Goal: Task Accomplishment & Management: Manage account settings

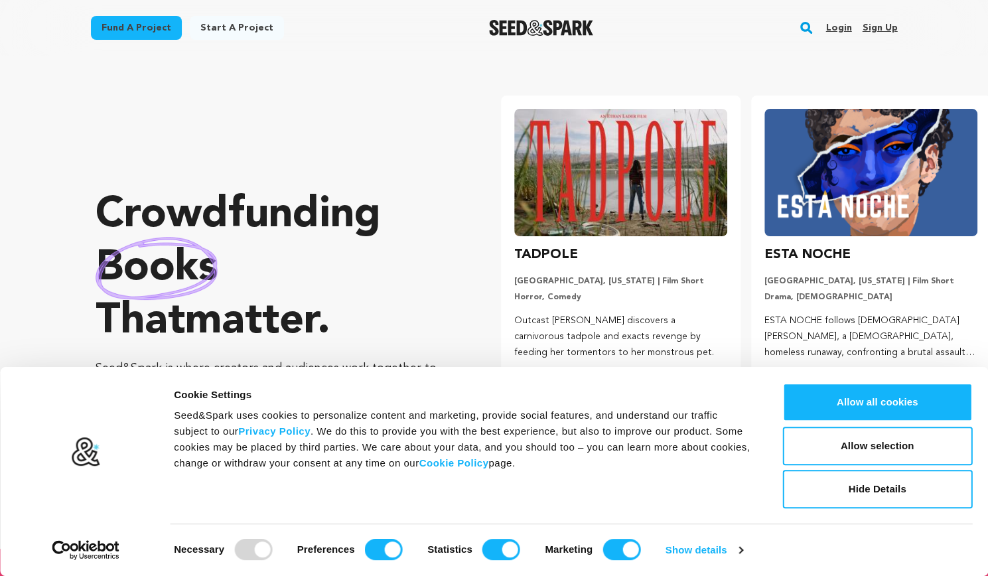
click at [838, 31] on link "Login" at bounding box center [839, 27] width 26 height 21
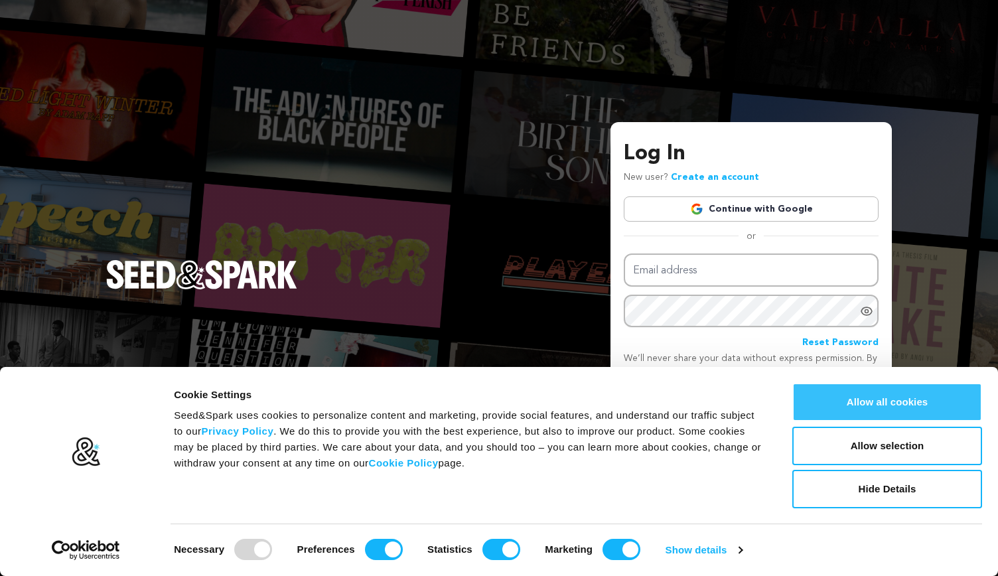
click at [848, 398] on button "Allow all cookies" at bounding box center [888, 402] width 190 height 39
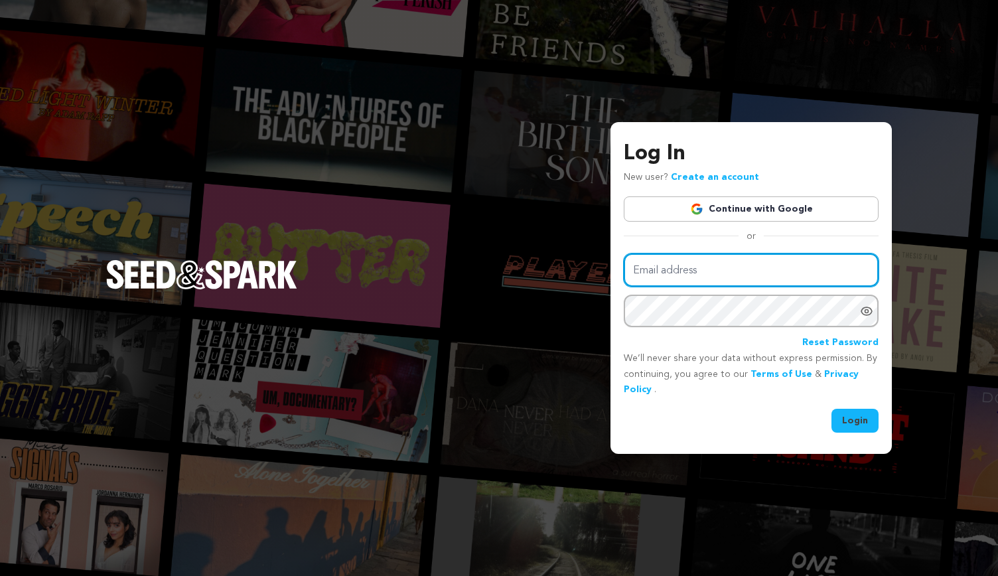
click at [767, 271] on input "Email address" at bounding box center [751, 271] width 255 height 34
type input "camila_beatrizr@outlook.com"
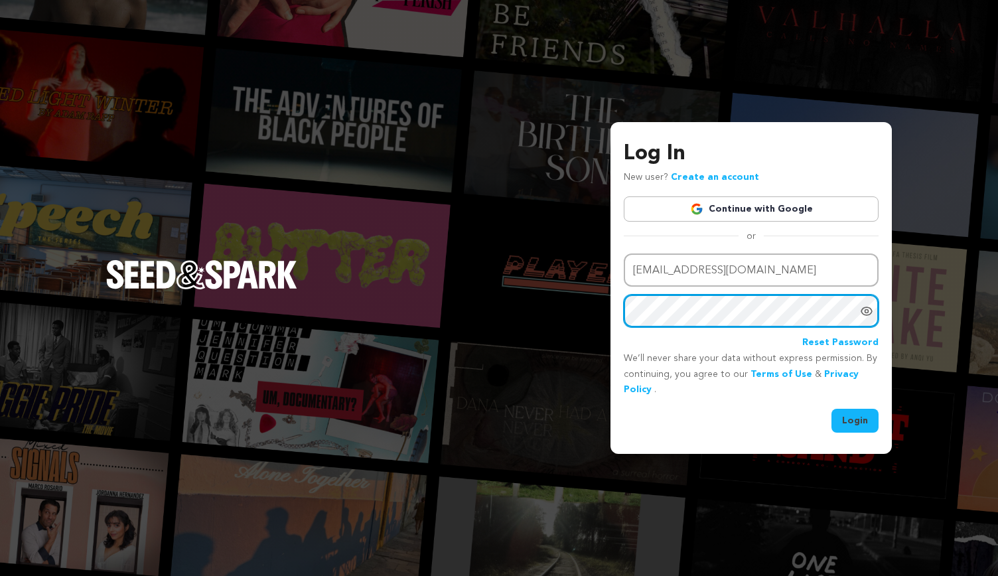
click at [832, 409] on button "Login" at bounding box center [855, 421] width 47 height 24
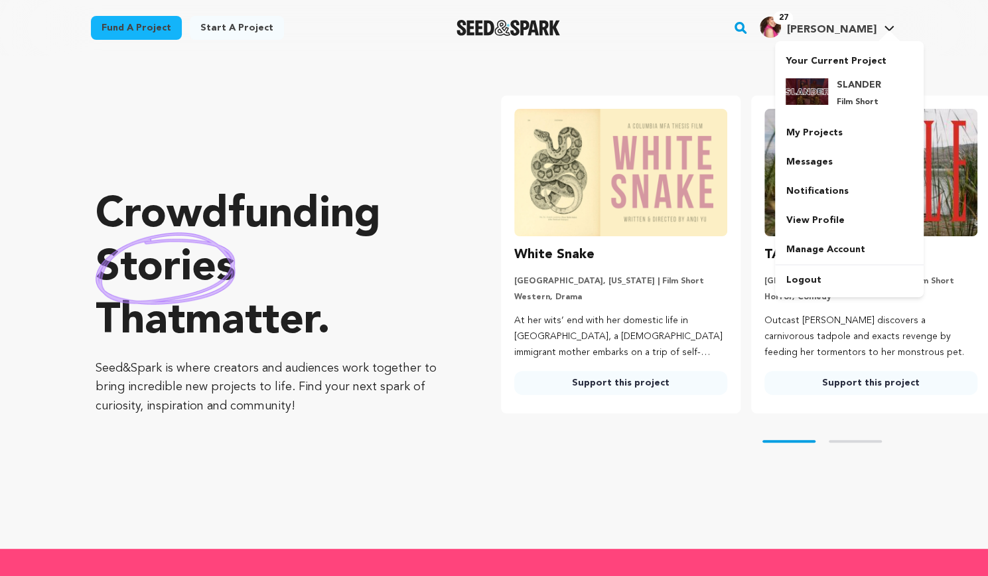
click at [859, 27] on span "[PERSON_NAME]" at bounding box center [832, 30] width 90 height 11
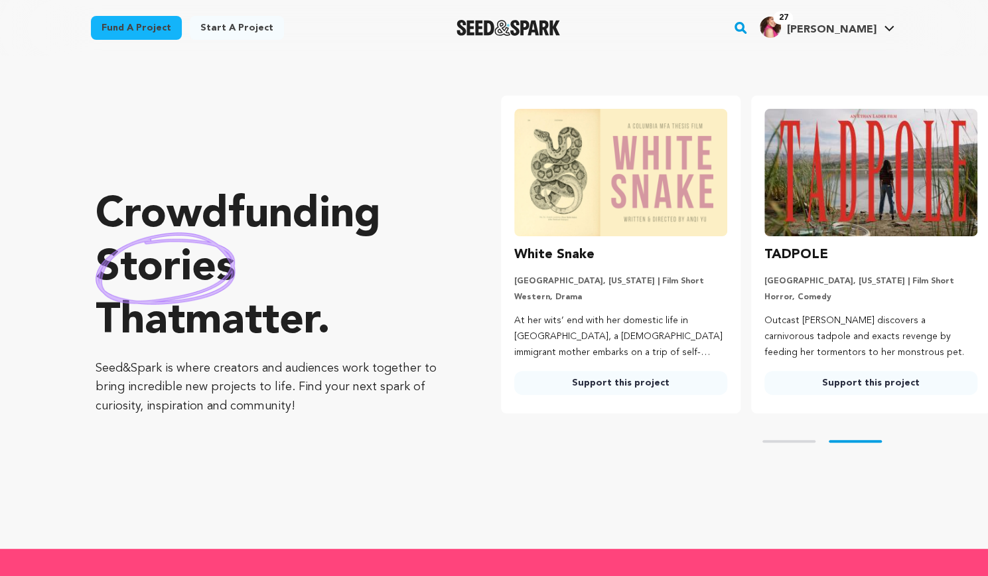
scroll to position [0, 238]
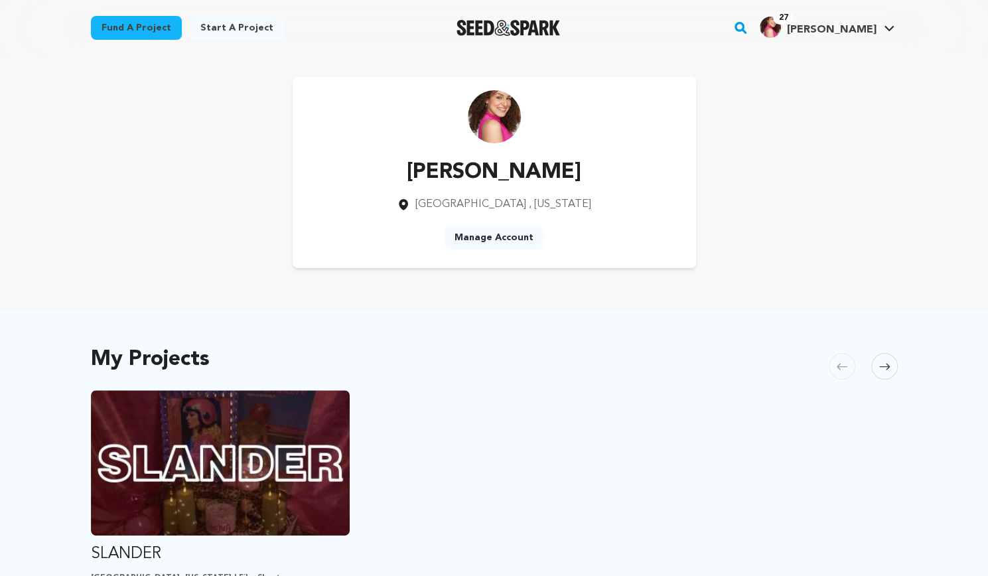
click at [859, 27] on span "Camila B." at bounding box center [832, 30] width 90 height 11
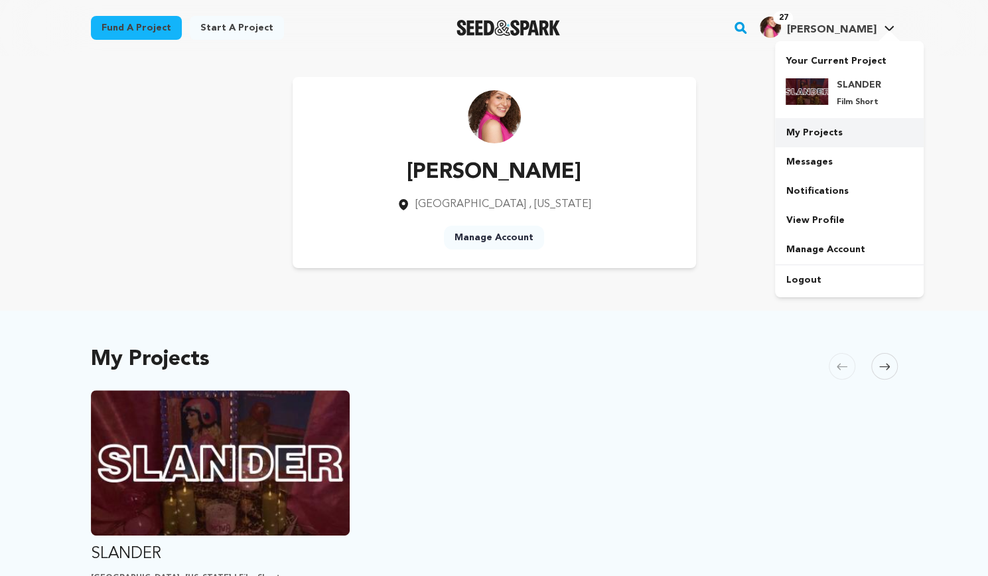
click at [809, 129] on link "My Projects" at bounding box center [849, 132] width 149 height 29
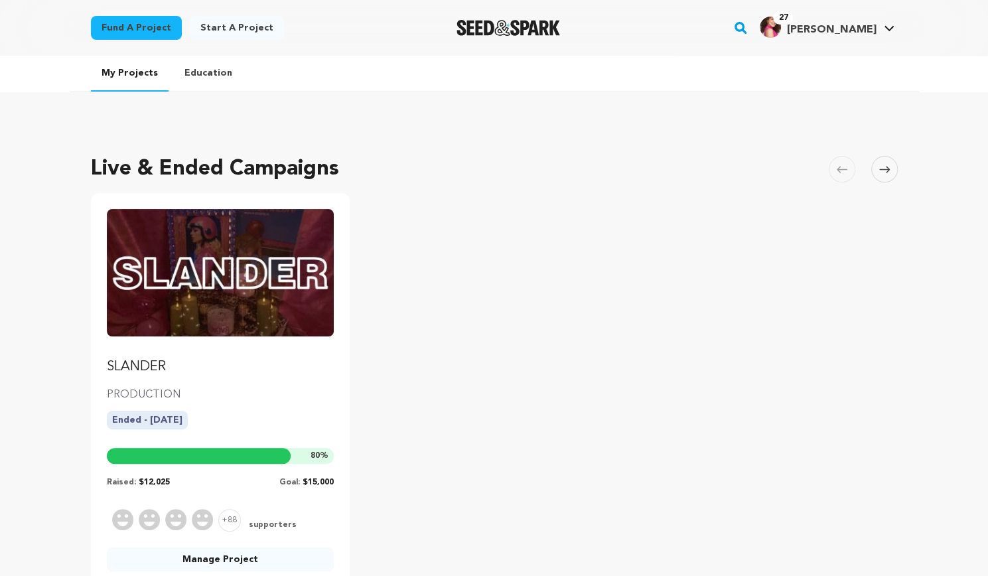
scroll to position [146, 0]
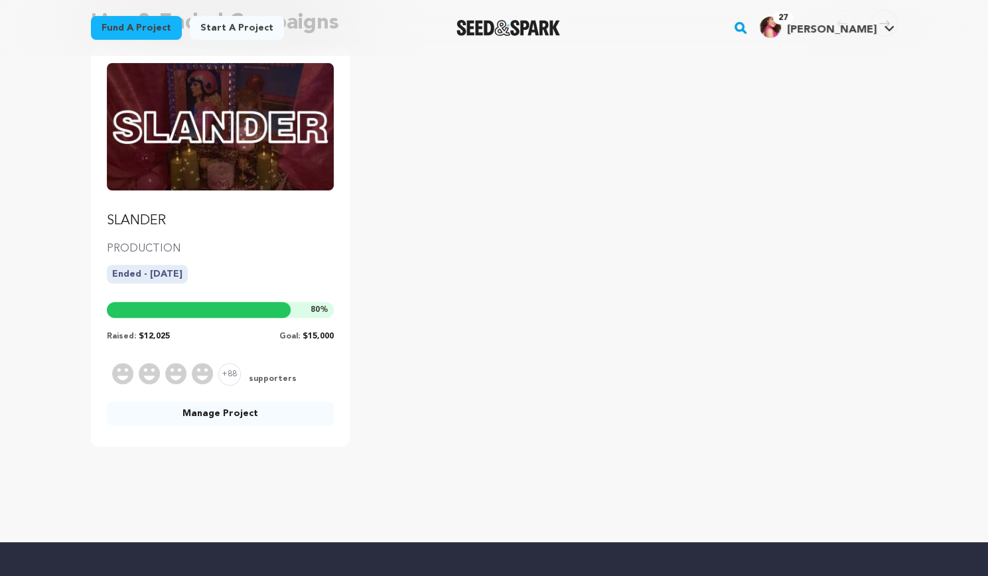
click at [258, 198] on link "SLANDER" at bounding box center [221, 146] width 228 height 167
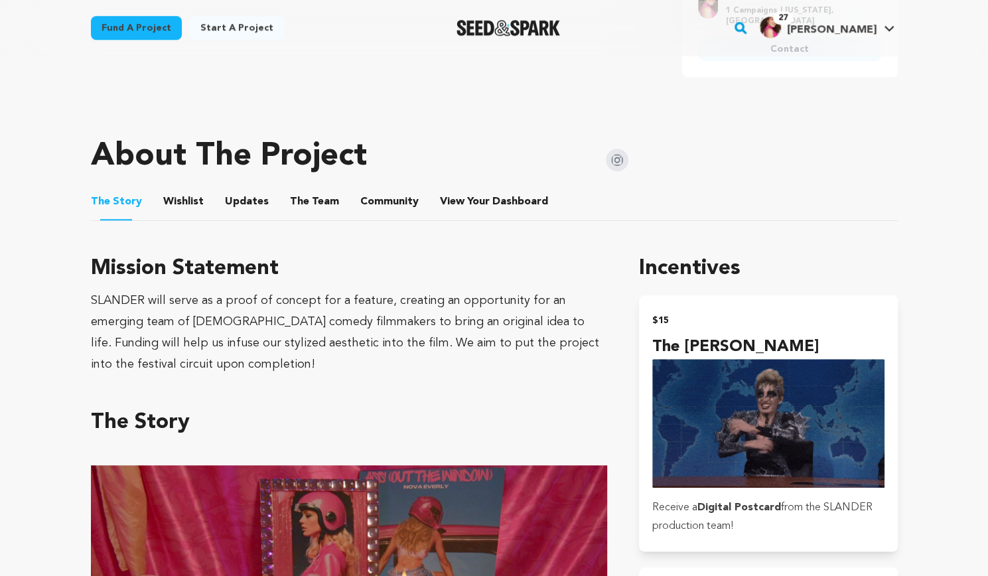
scroll to position [454, 0]
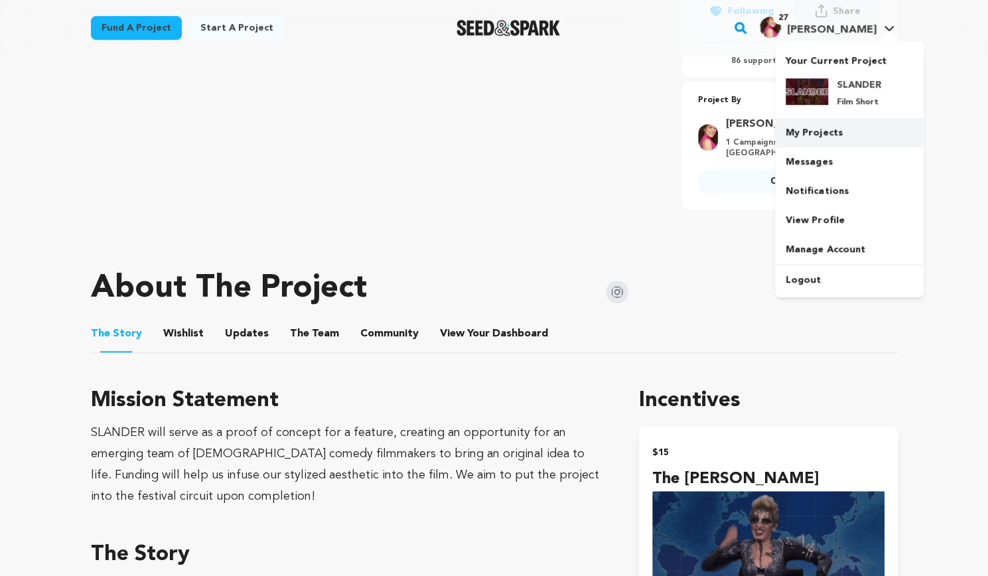
click at [844, 141] on link "My Projects" at bounding box center [849, 132] width 149 height 29
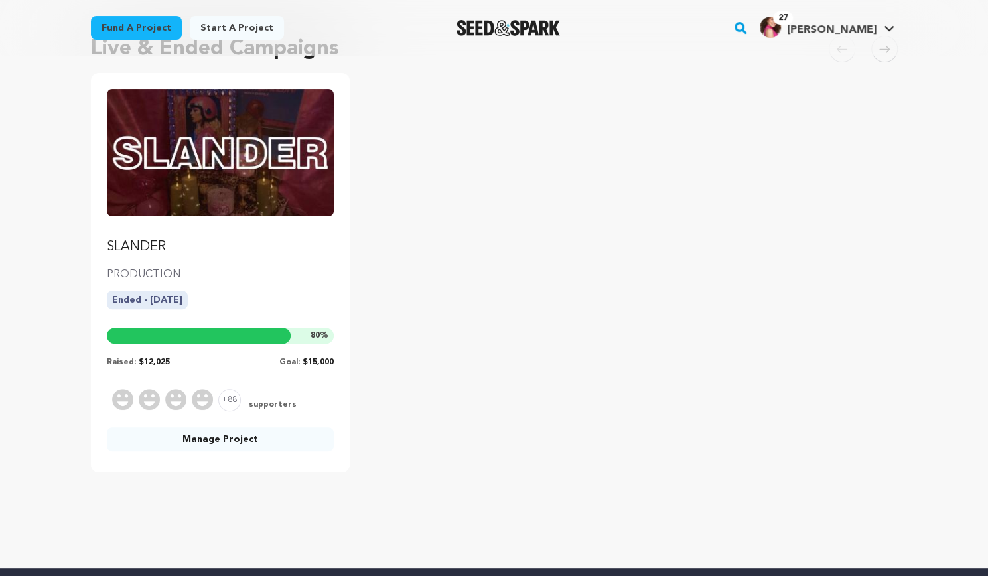
scroll to position [222, 0]
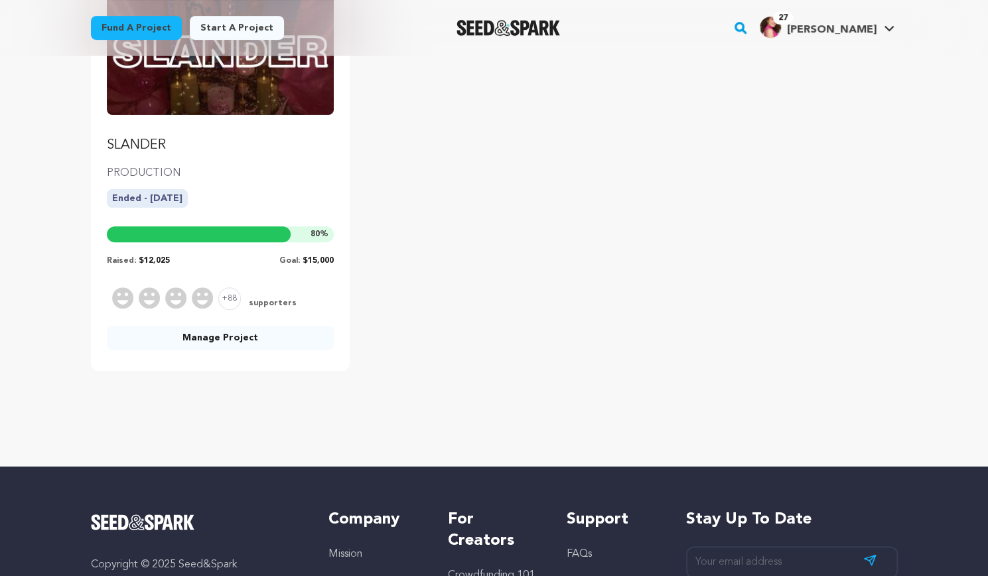
click at [296, 336] on link "Manage Project" at bounding box center [221, 338] width 228 height 24
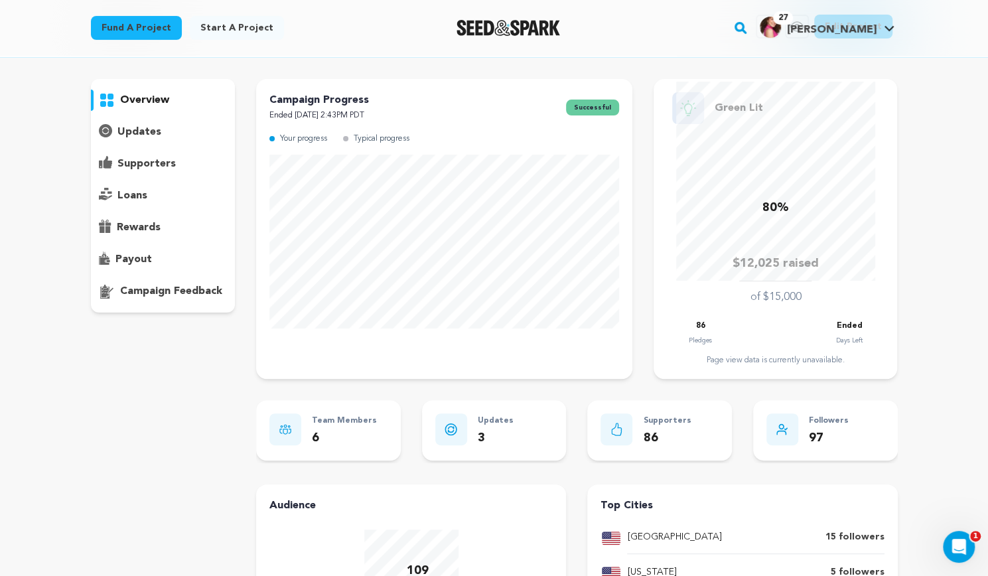
click at [182, 169] on div "supporters" at bounding box center [163, 163] width 145 height 21
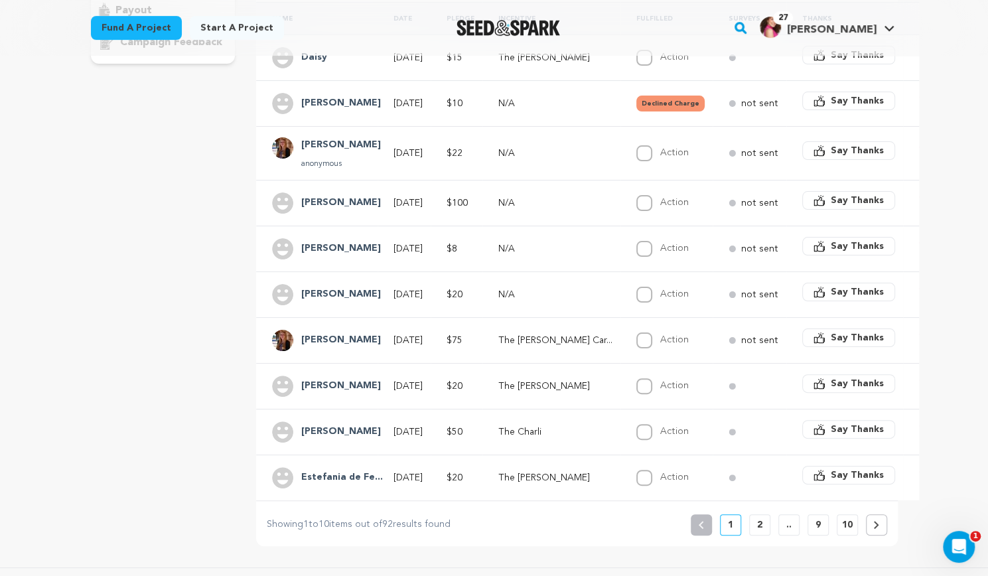
scroll to position [317, 0]
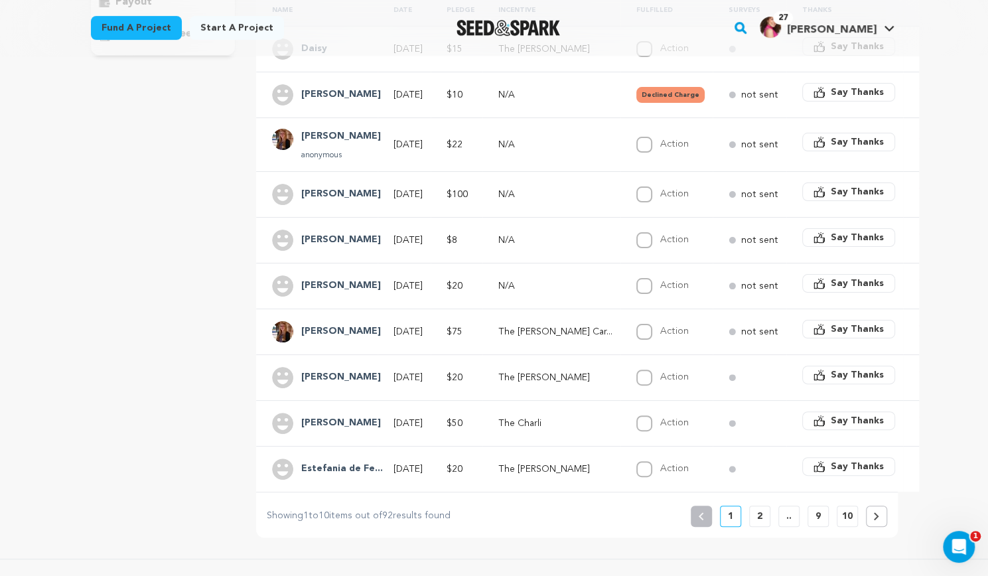
click at [872, 506] on button at bounding box center [876, 516] width 21 height 21
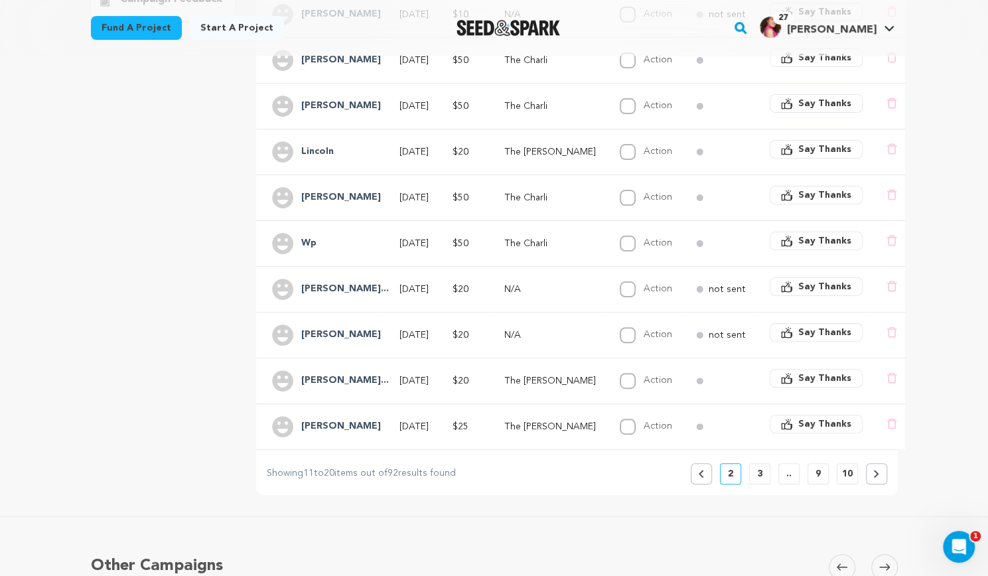
scroll to position [353, 0]
click at [874, 469] on icon at bounding box center [877, 473] width 6 height 8
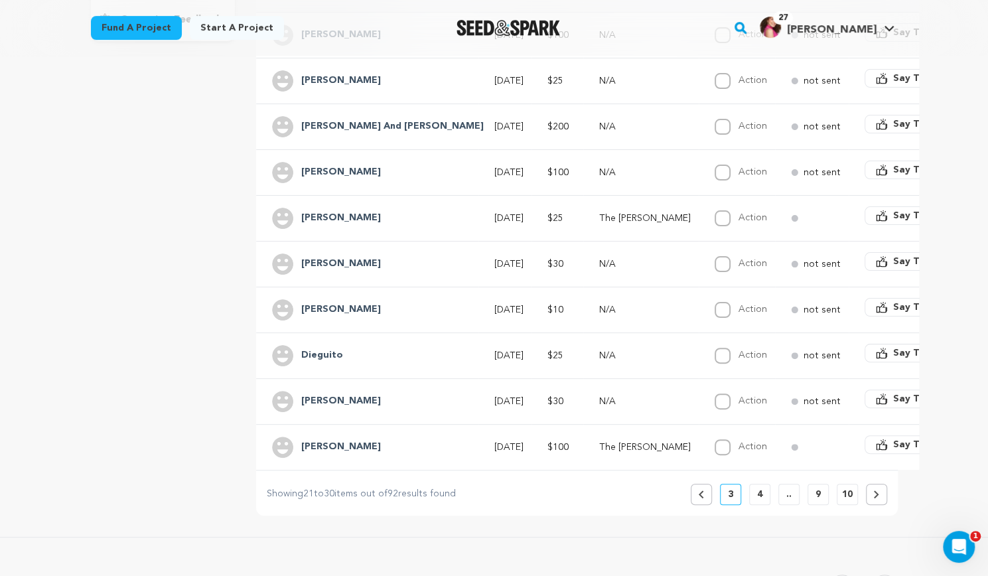
scroll to position [339, 0]
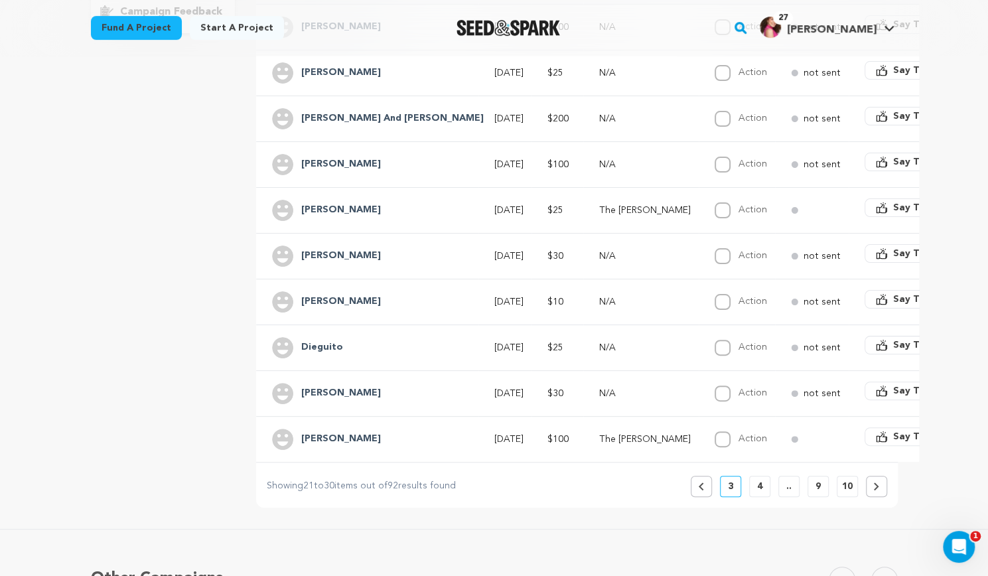
click at [878, 483] on icon at bounding box center [877, 487] width 6 height 8
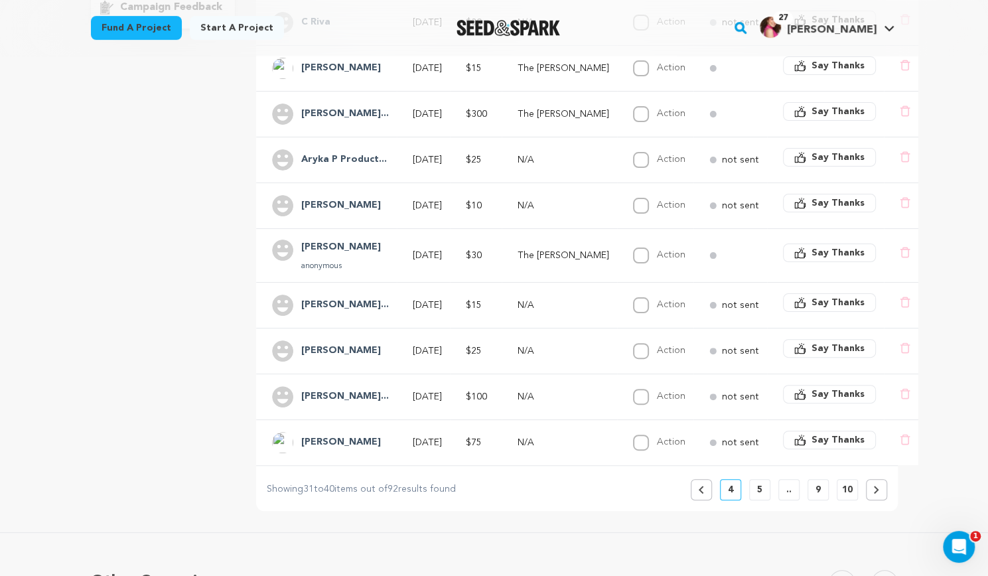
scroll to position [376, 0]
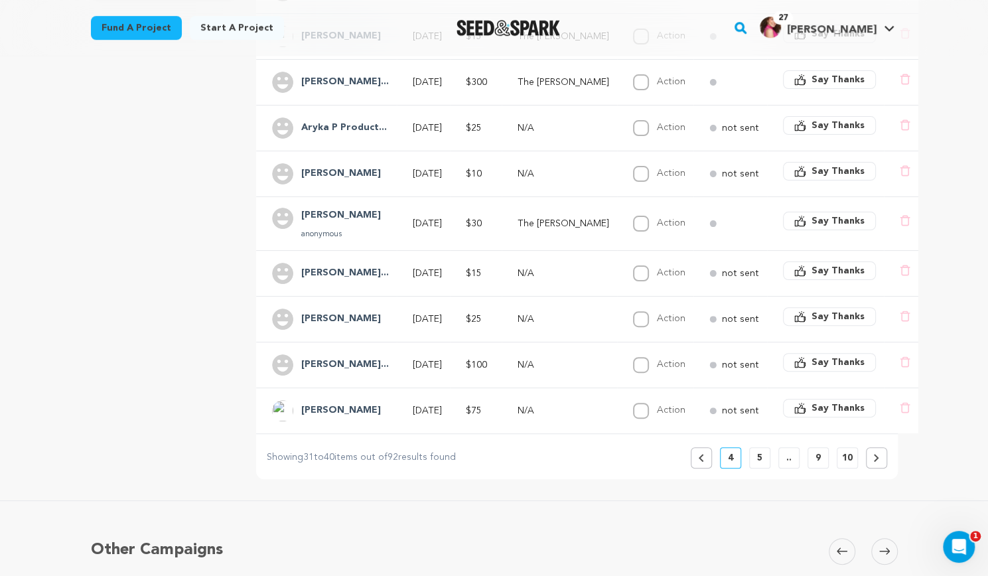
click at [876, 454] on icon at bounding box center [877, 458] width 6 height 8
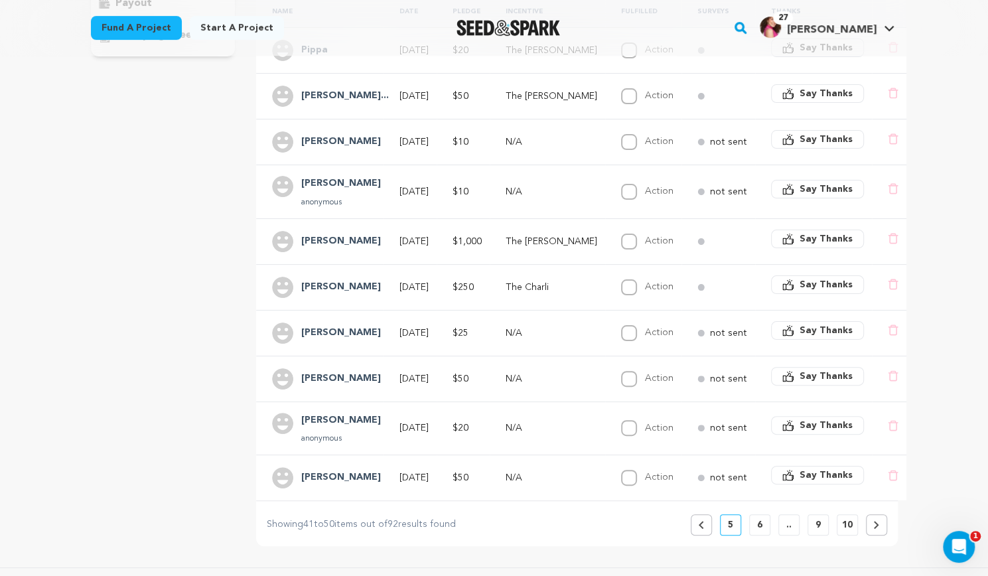
scroll to position [318, 0]
click at [876, 519] on icon at bounding box center [877, 523] width 6 height 8
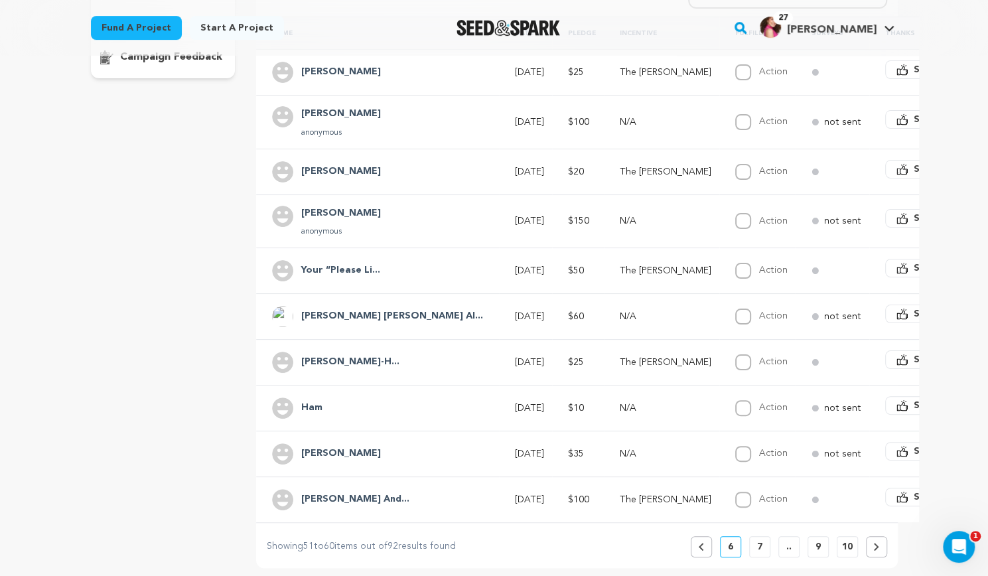
scroll to position [319, 0]
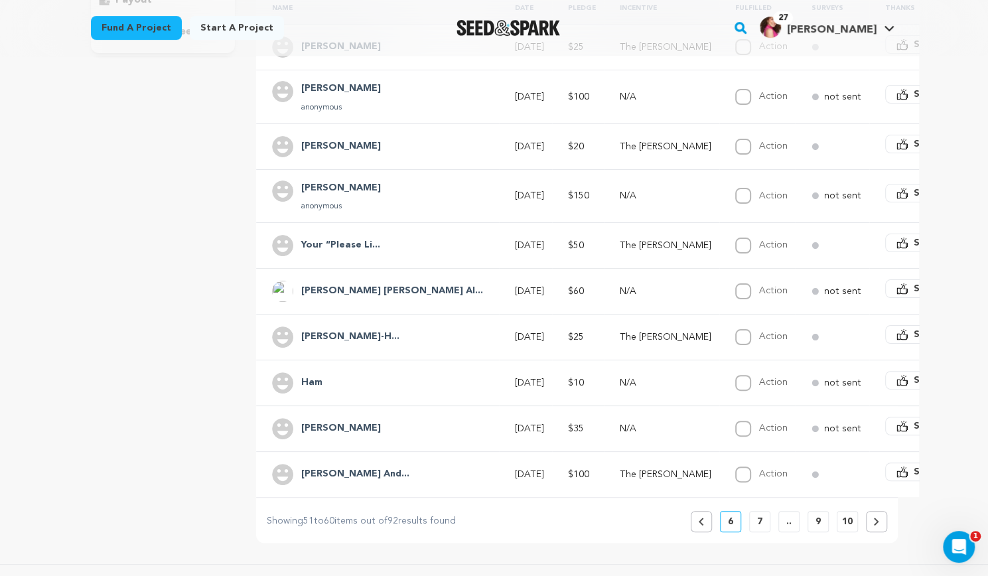
click at [880, 511] on button at bounding box center [876, 521] width 21 height 21
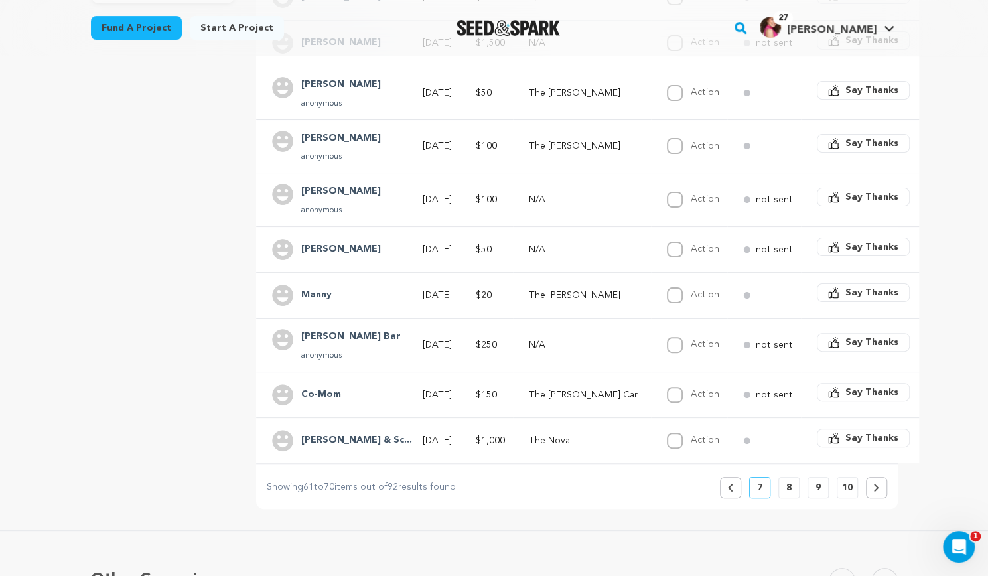
scroll to position [376, 0]
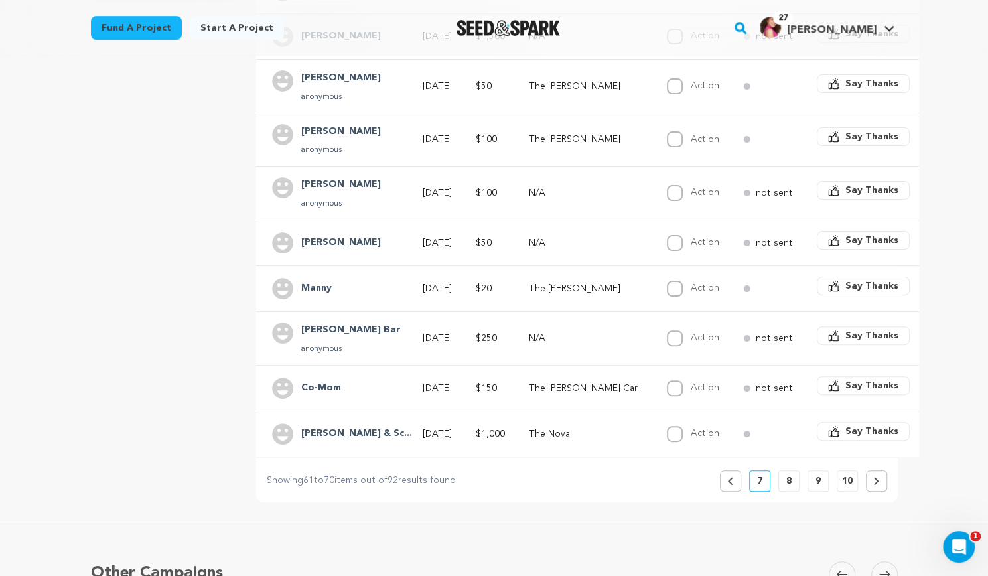
click at [355, 426] on h4 "Karl Quinn & Sc..." at bounding box center [356, 434] width 111 height 16
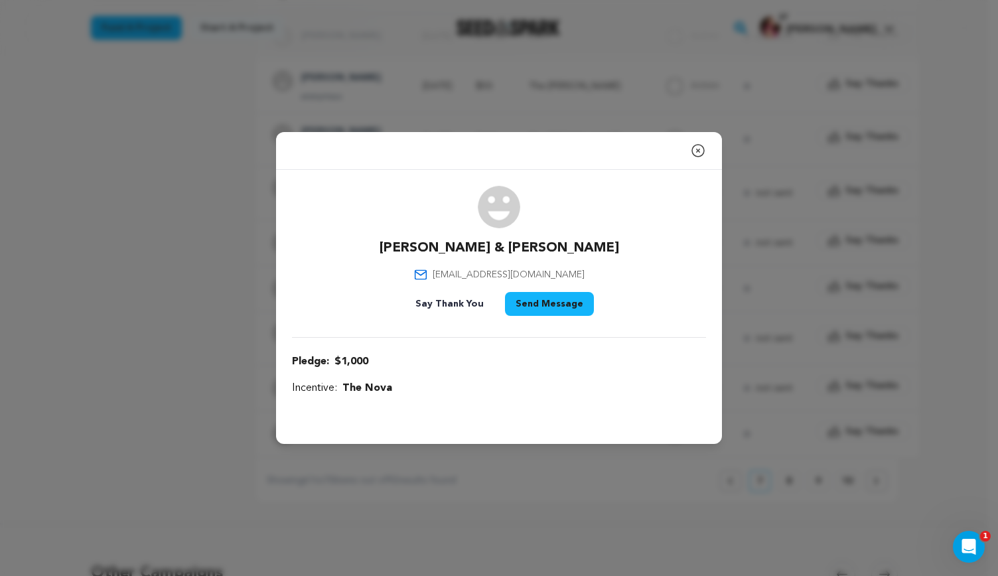
click at [698, 149] on icon "button" at bounding box center [698, 151] width 16 height 16
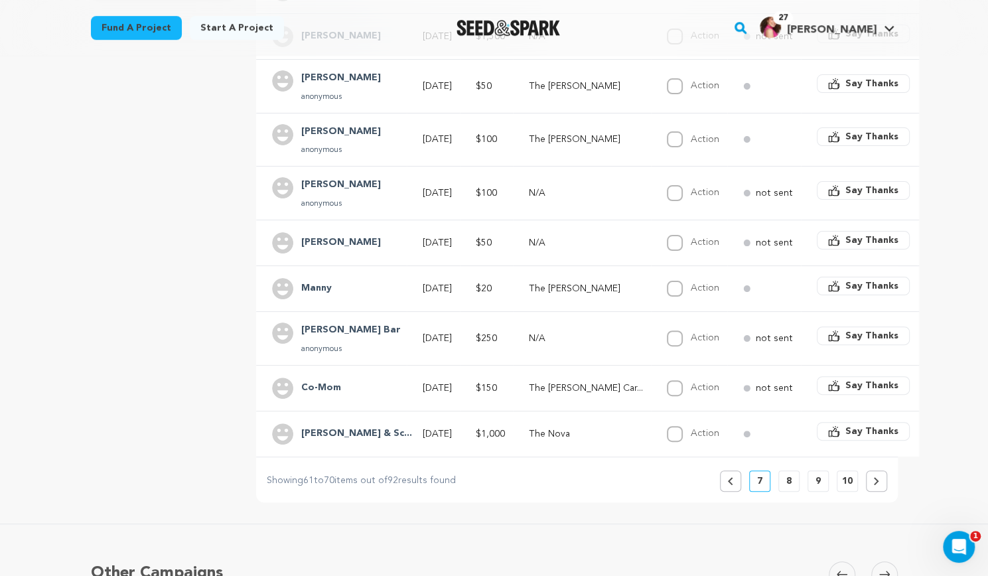
click at [738, 471] on button "Previous" at bounding box center [730, 481] width 21 height 21
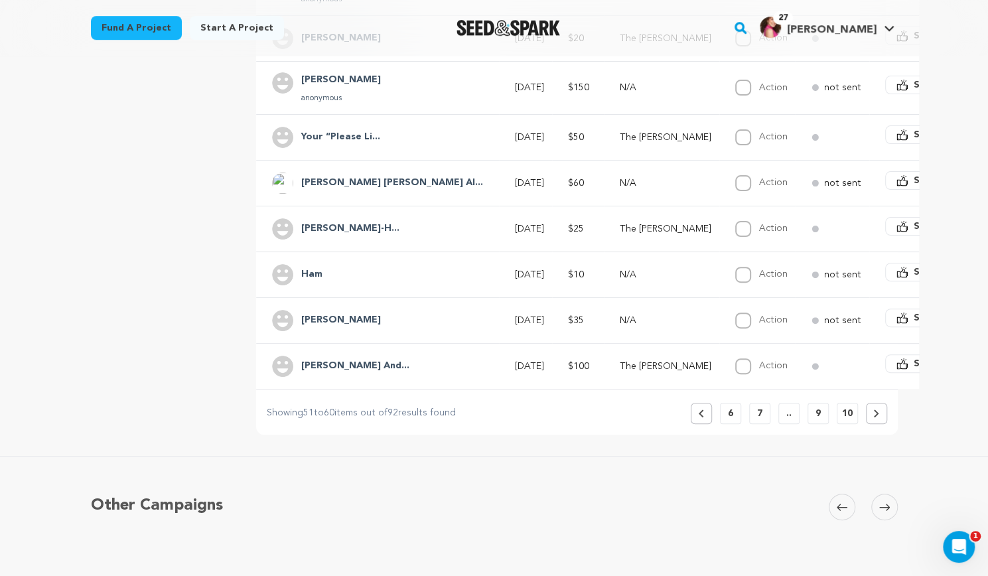
scroll to position [435, 0]
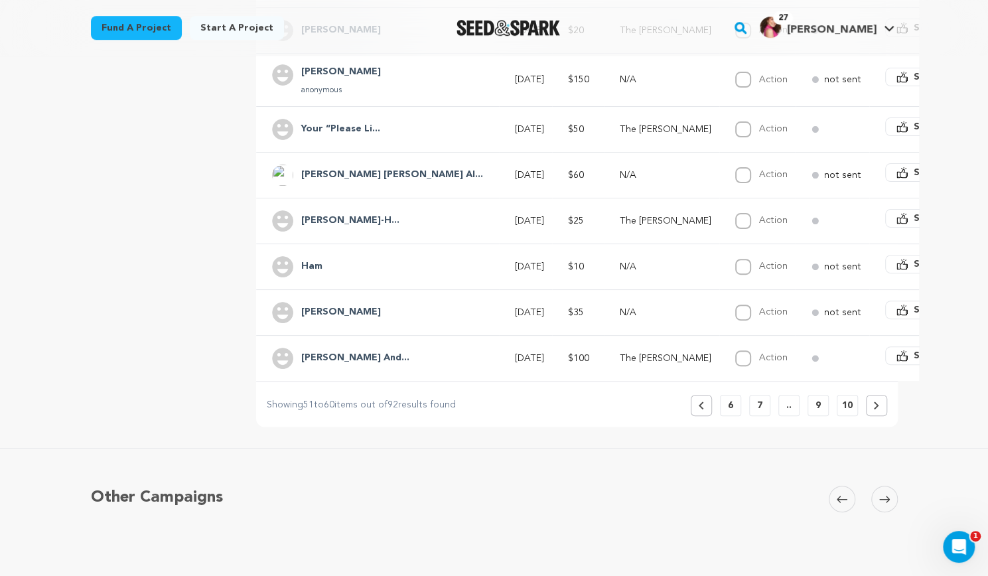
click at [706, 398] on button "Previous" at bounding box center [701, 405] width 21 height 21
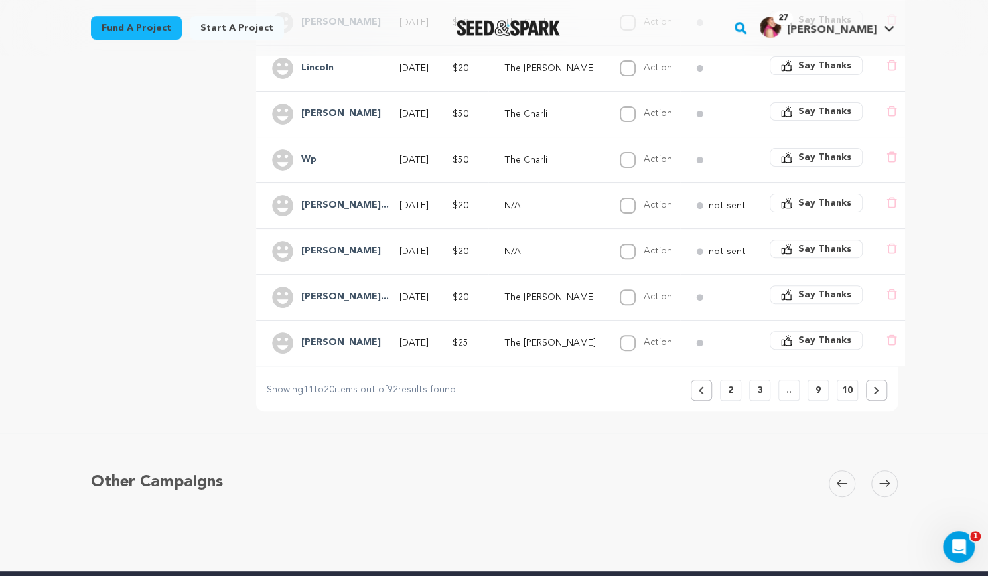
click at [706, 398] on div "SLANDER Copy public preview link View project Edit Project View more option Vie…" at bounding box center [494, 95] width 988 height 951
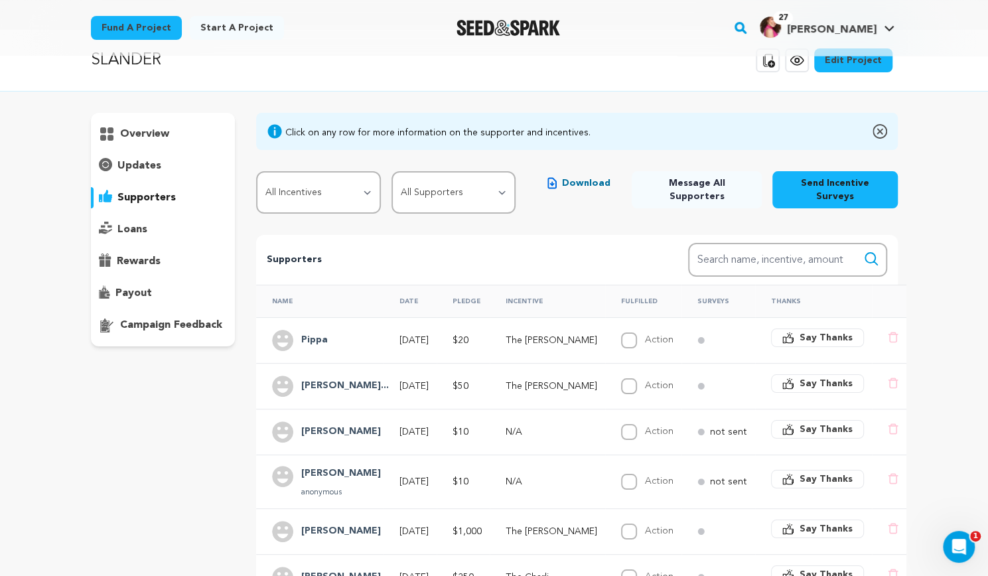
scroll to position [0, 0]
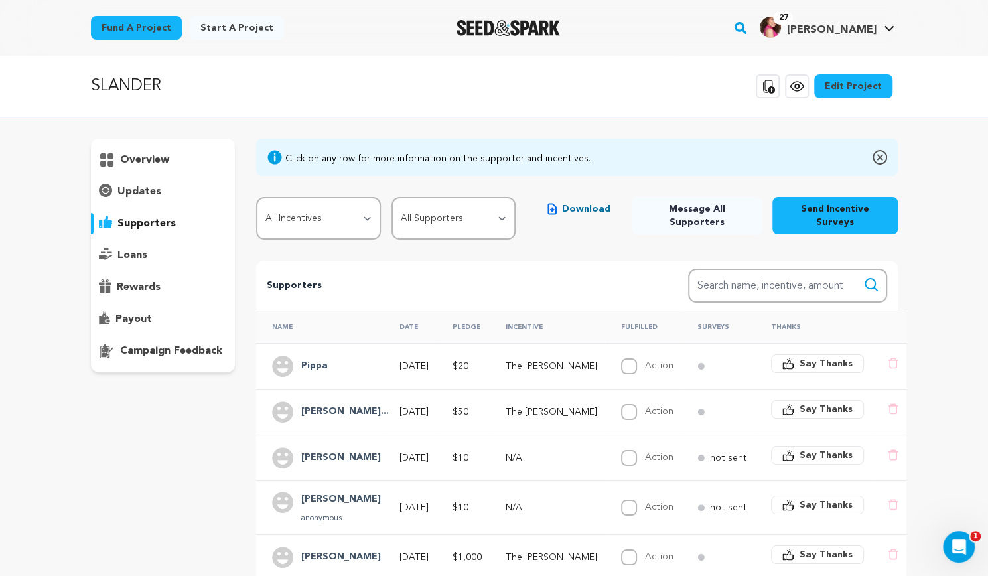
click at [695, 452] on td "not sent" at bounding box center [719, 458] width 74 height 46
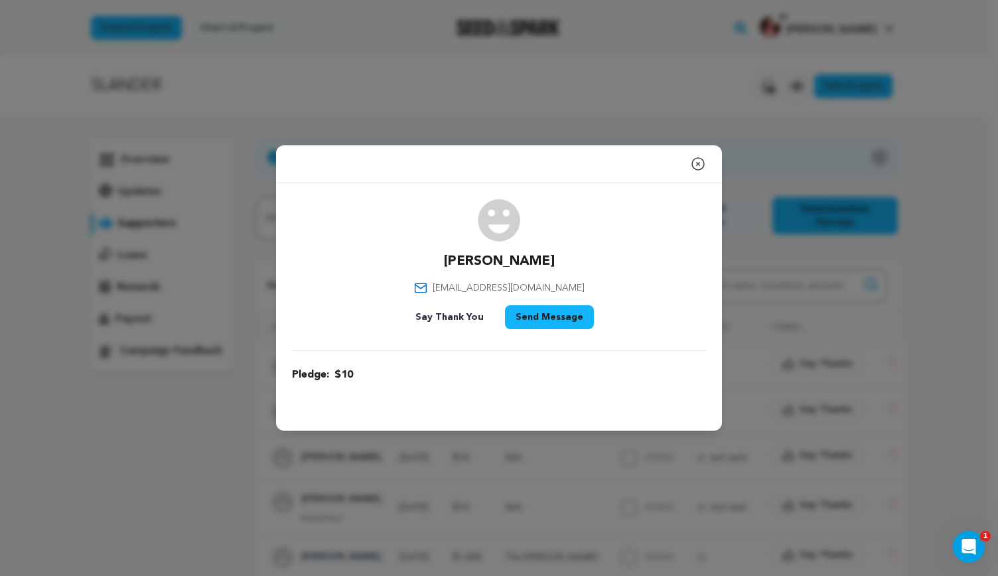
click at [695, 165] on icon "button" at bounding box center [698, 164] width 16 height 16
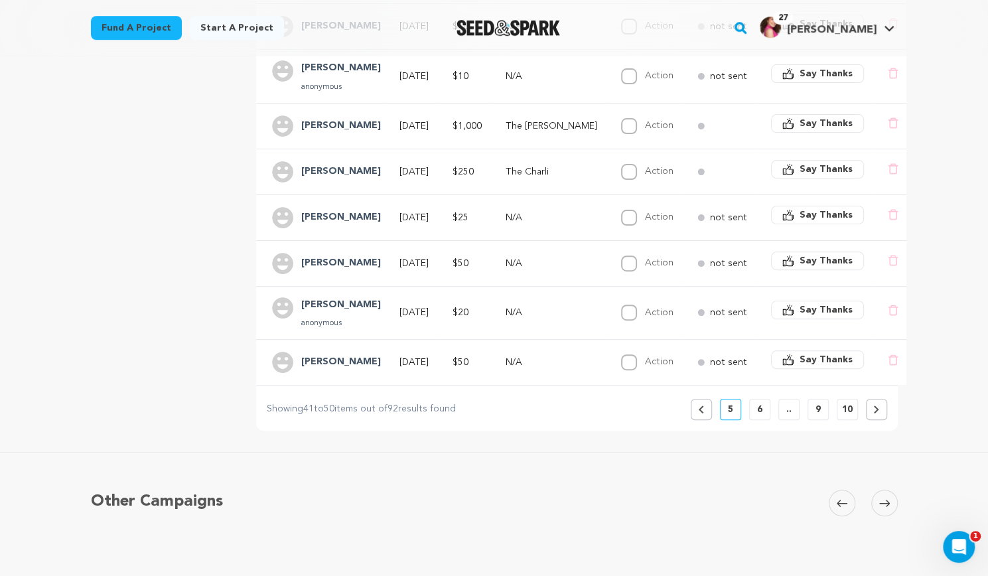
scroll to position [460, 0]
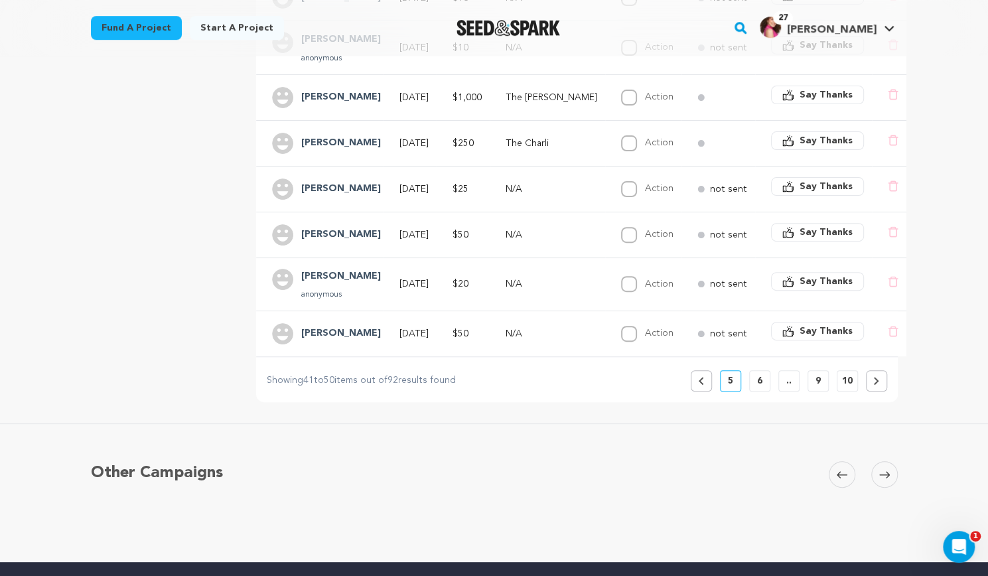
click at [699, 377] on icon at bounding box center [701, 381] width 6 height 8
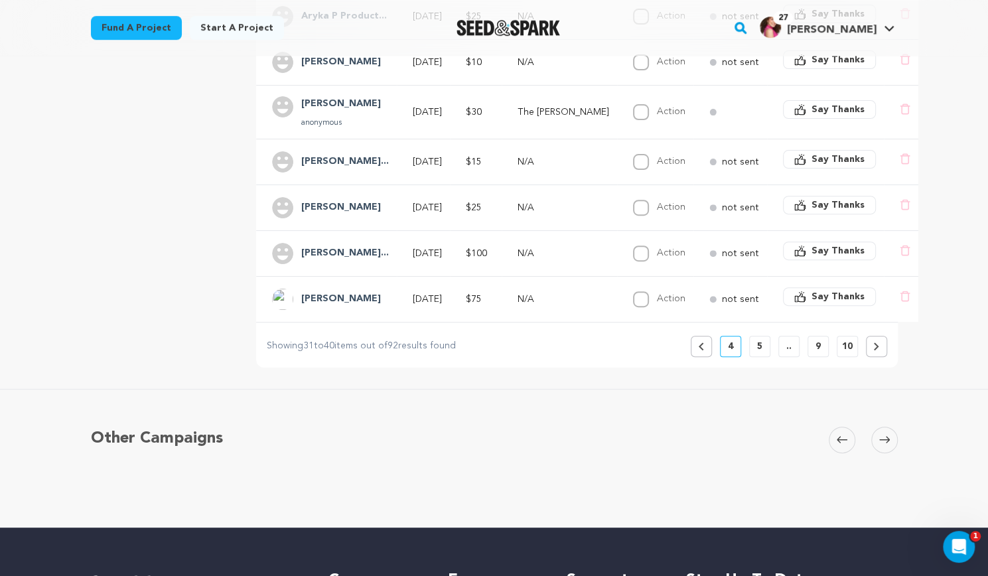
scroll to position [495, 0]
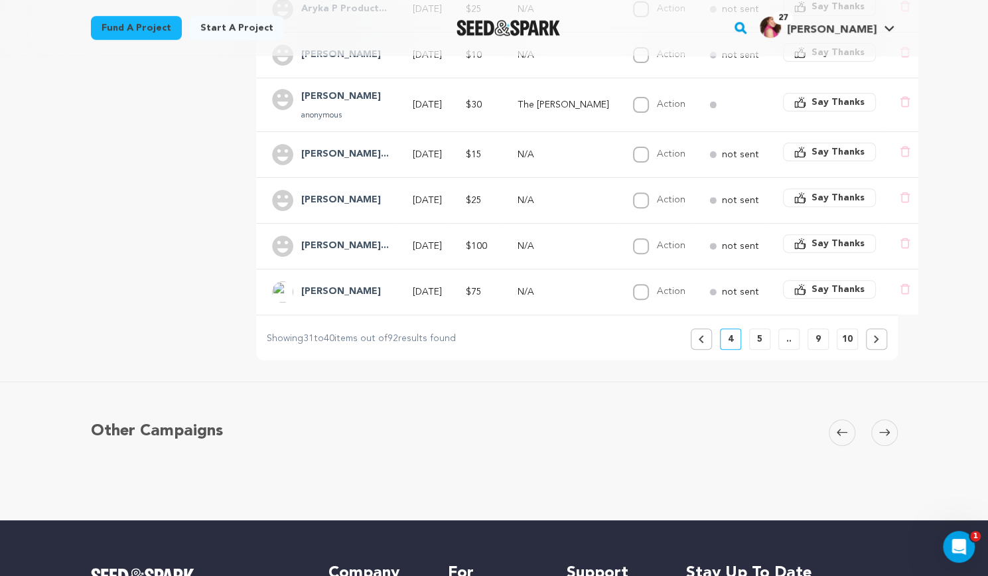
click at [696, 330] on button "Previous" at bounding box center [701, 339] width 21 height 21
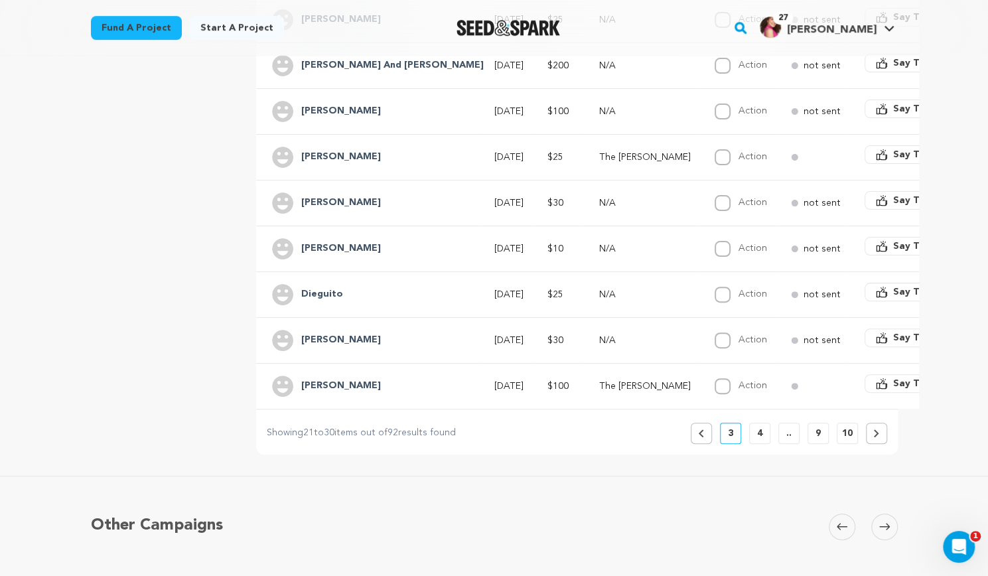
scroll to position [400, 0]
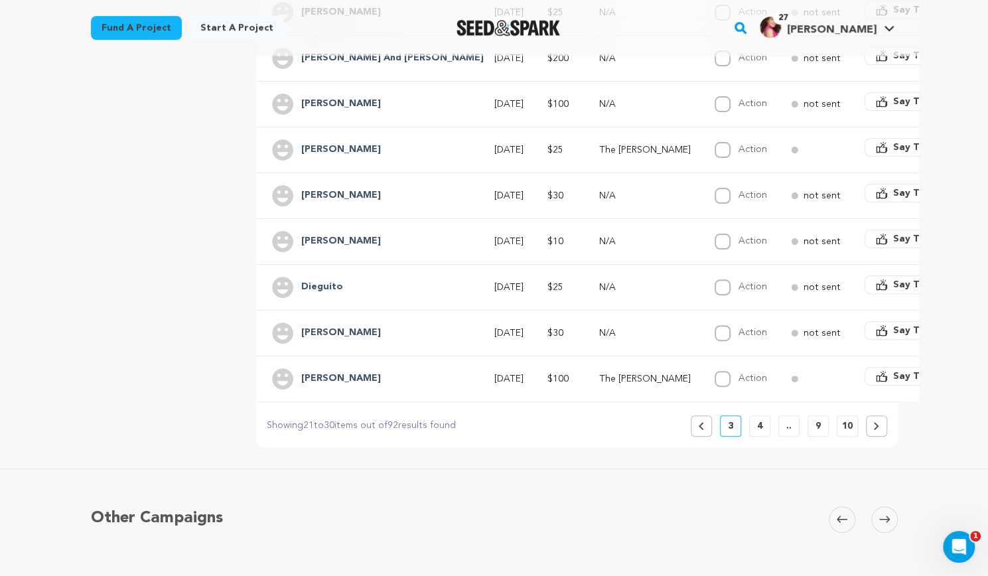
click at [708, 416] on button "Previous" at bounding box center [701, 426] width 21 height 21
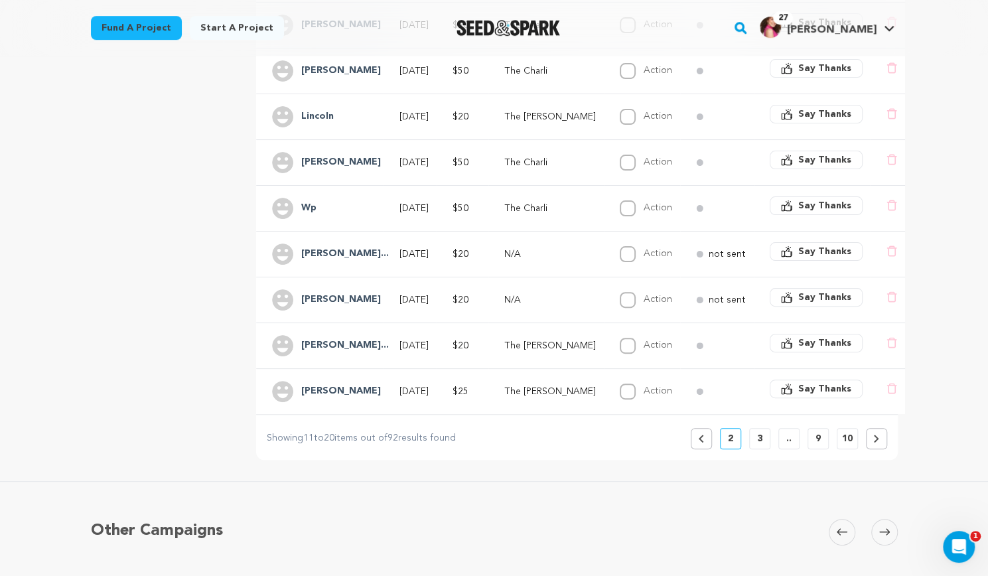
scroll to position [388, 0]
click at [704, 428] on button "Previous" at bounding box center [701, 438] width 21 height 21
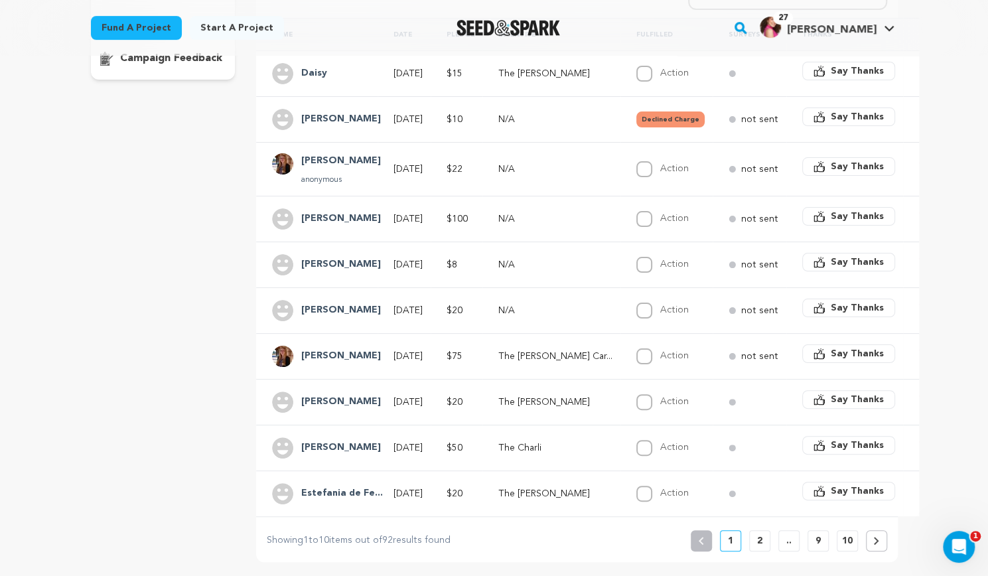
scroll to position [329, 0]
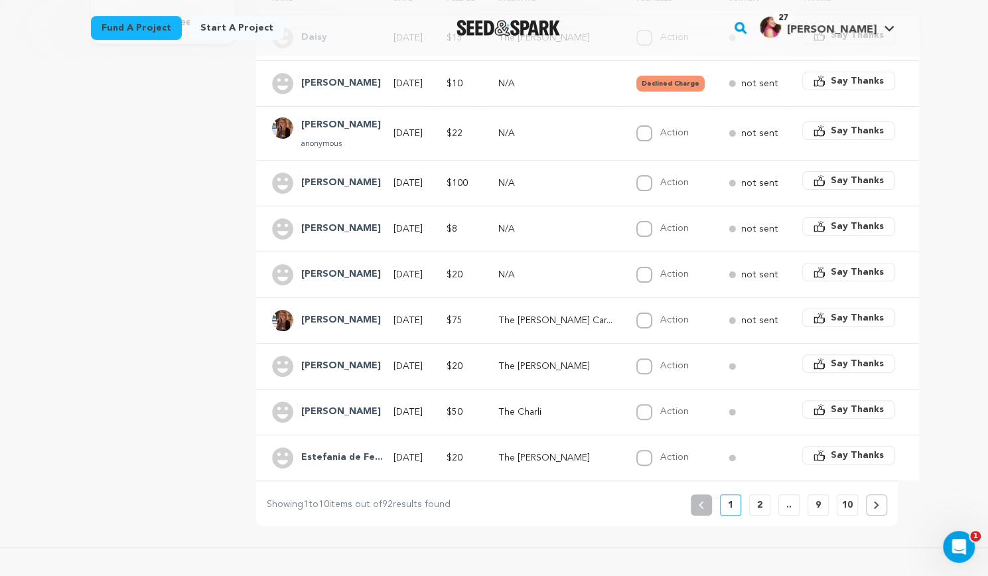
click at [753, 497] on button "2" at bounding box center [759, 505] width 21 height 21
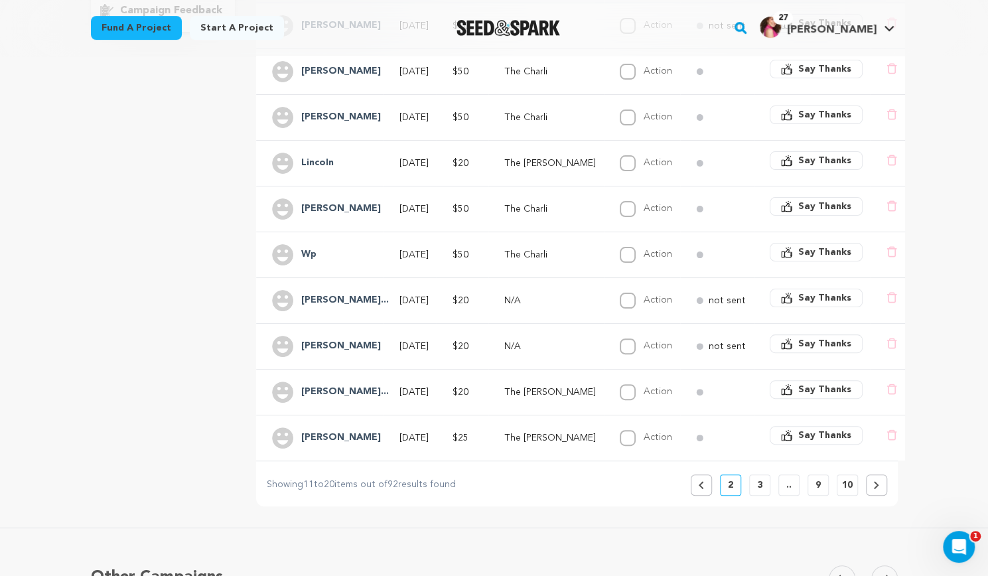
scroll to position [346, 0]
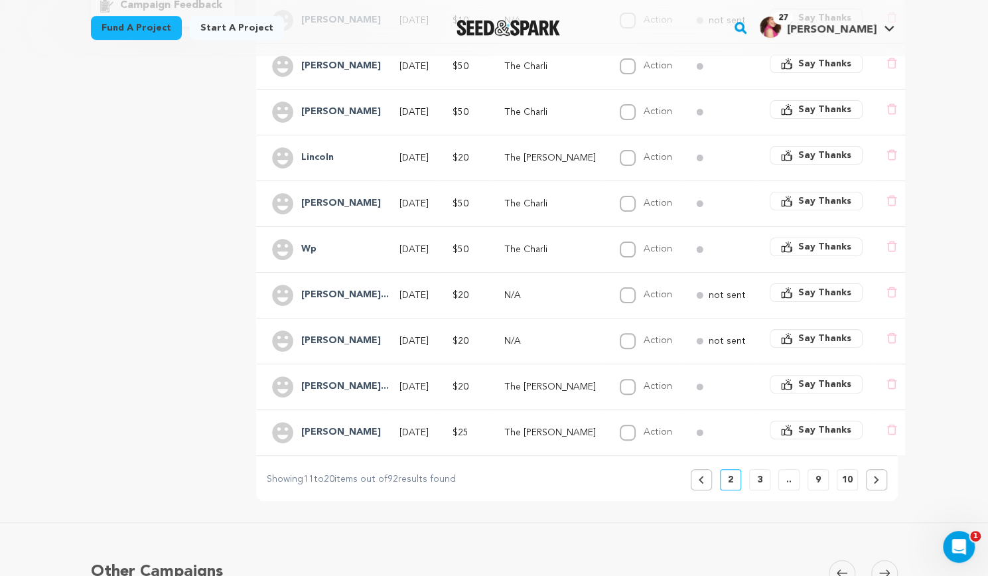
click at [765, 469] on button "3" at bounding box center [759, 479] width 21 height 21
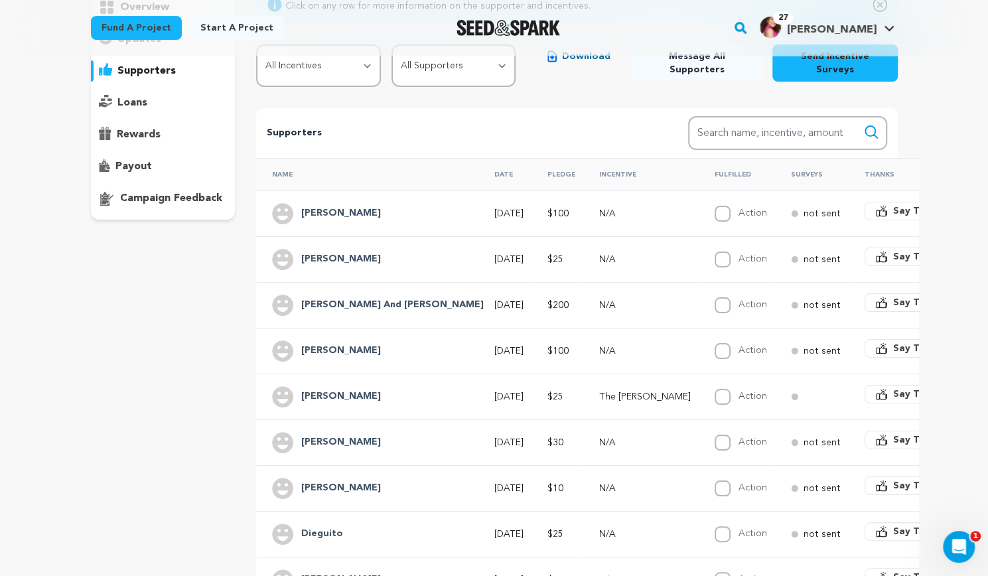
scroll to position [380, 0]
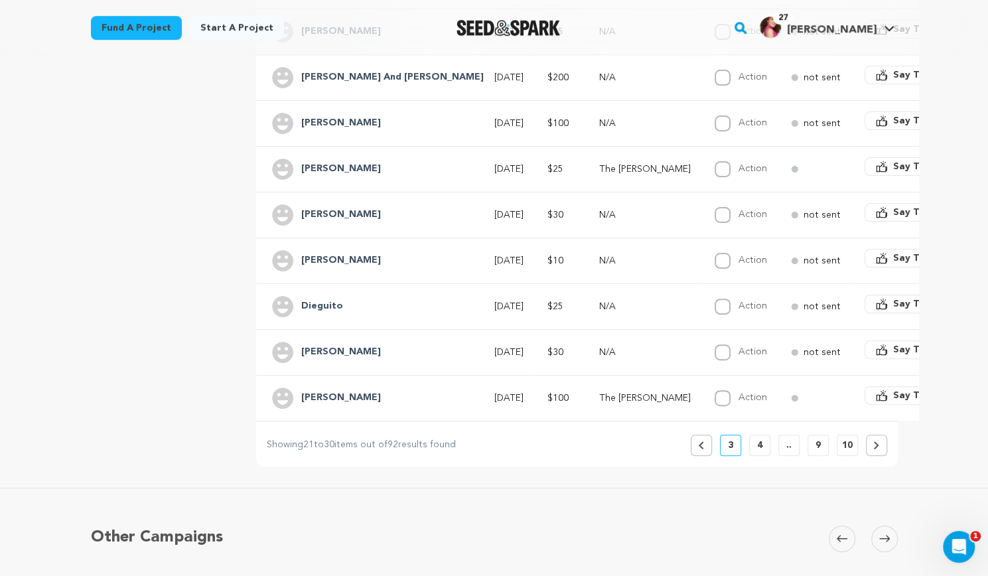
click at [874, 441] on icon at bounding box center [876, 445] width 5 height 8
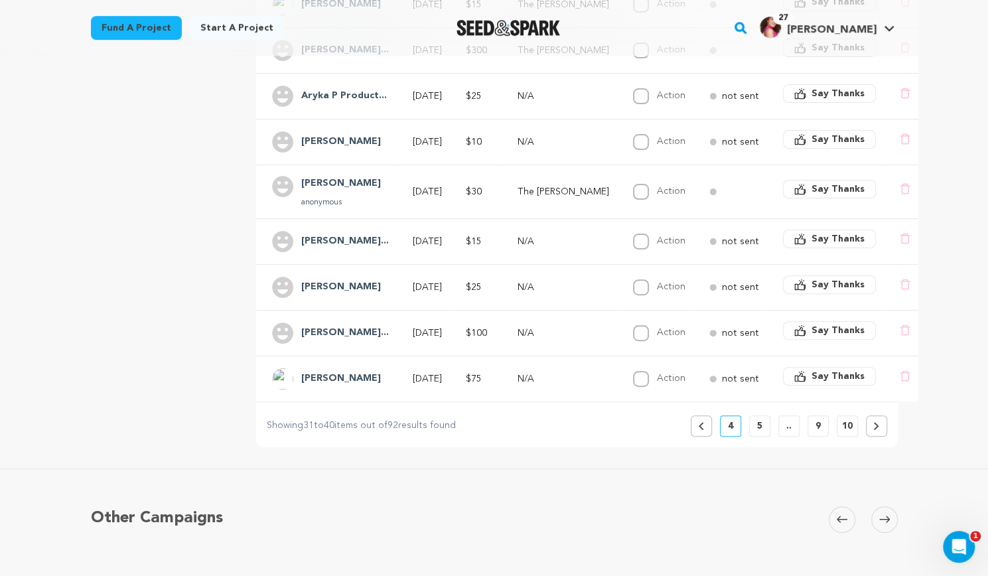
scroll to position [409, 0]
click at [881, 414] on button at bounding box center [876, 424] width 21 height 21
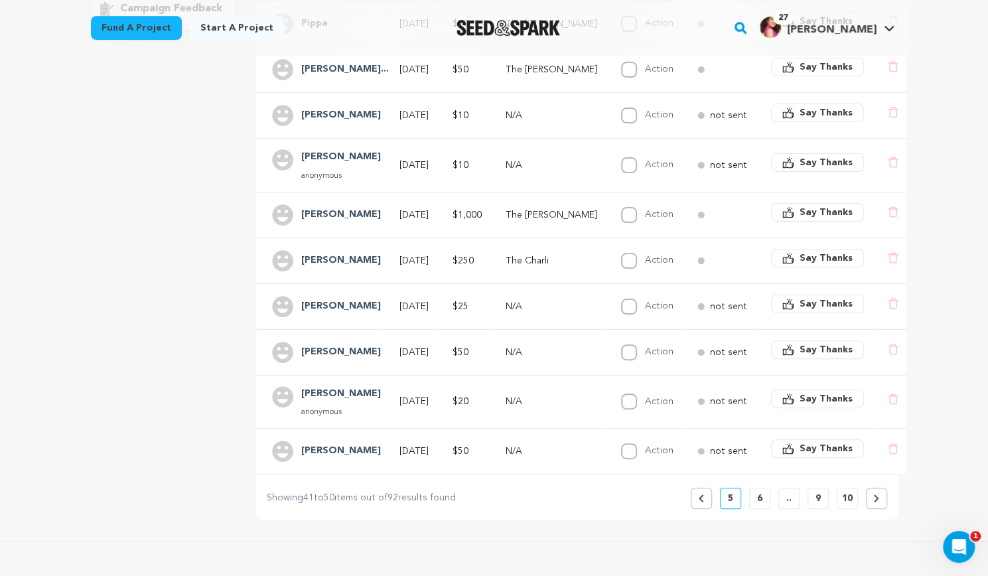
scroll to position [360, 0]
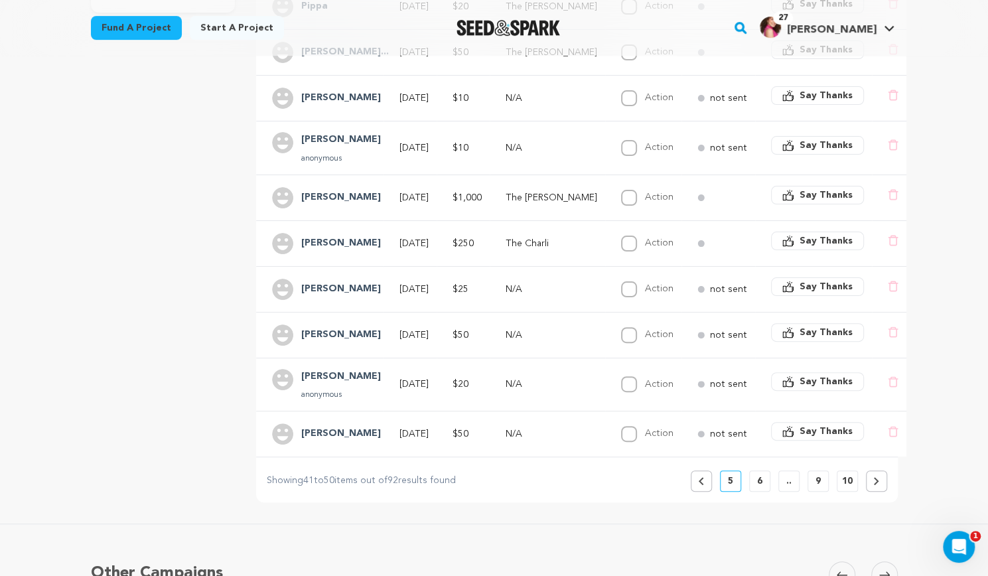
click at [876, 477] on icon at bounding box center [877, 481] width 6 height 8
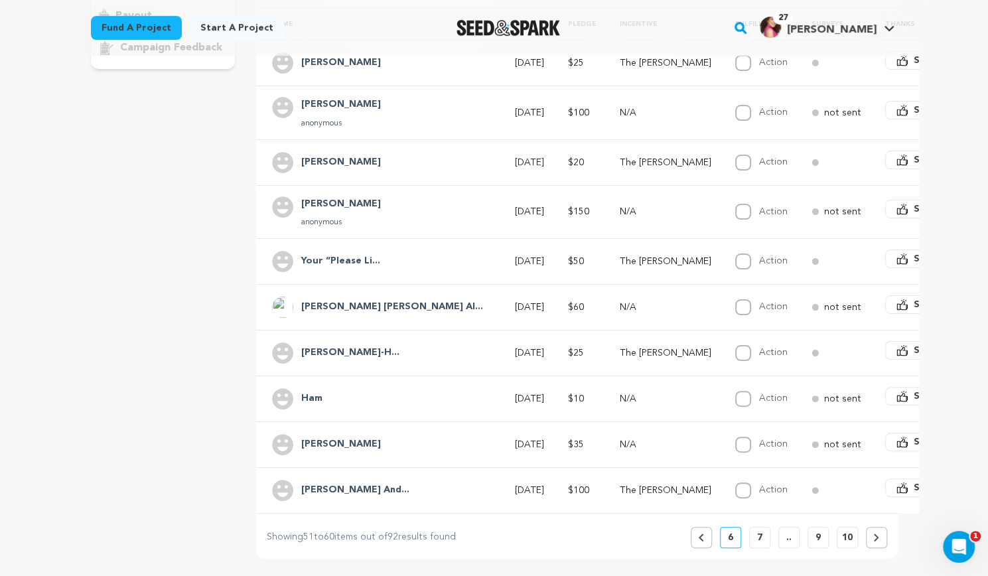
scroll to position [339, 0]
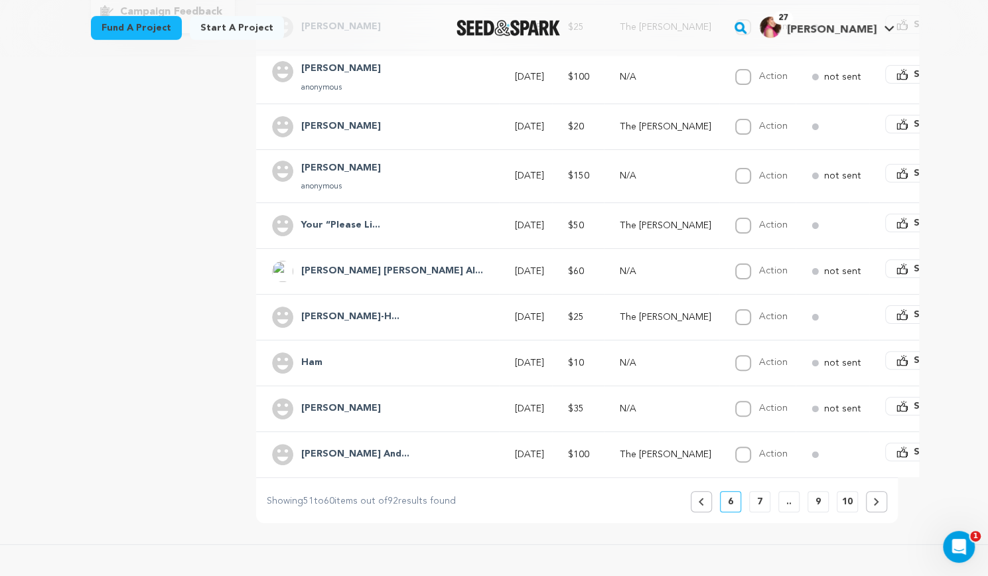
click at [874, 491] on button at bounding box center [876, 501] width 21 height 21
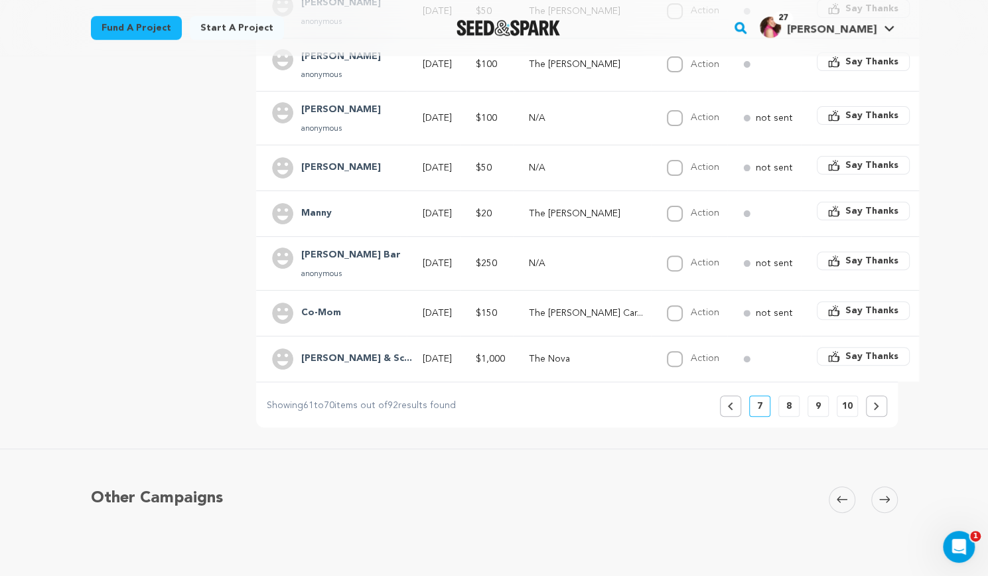
scroll to position [451, 0]
click at [866, 395] on div "Previous 7 8 9 10" at bounding box center [803, 405] width 167 height 21
click at [876, 402] on icon at bounding box center [876, 406] width 5 height 8
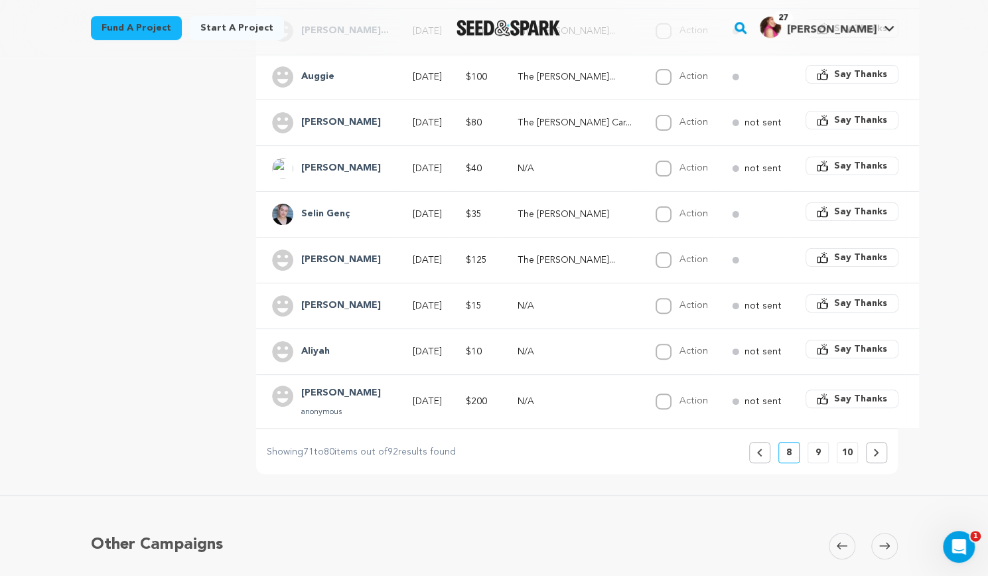
scroll to position [388, 0]
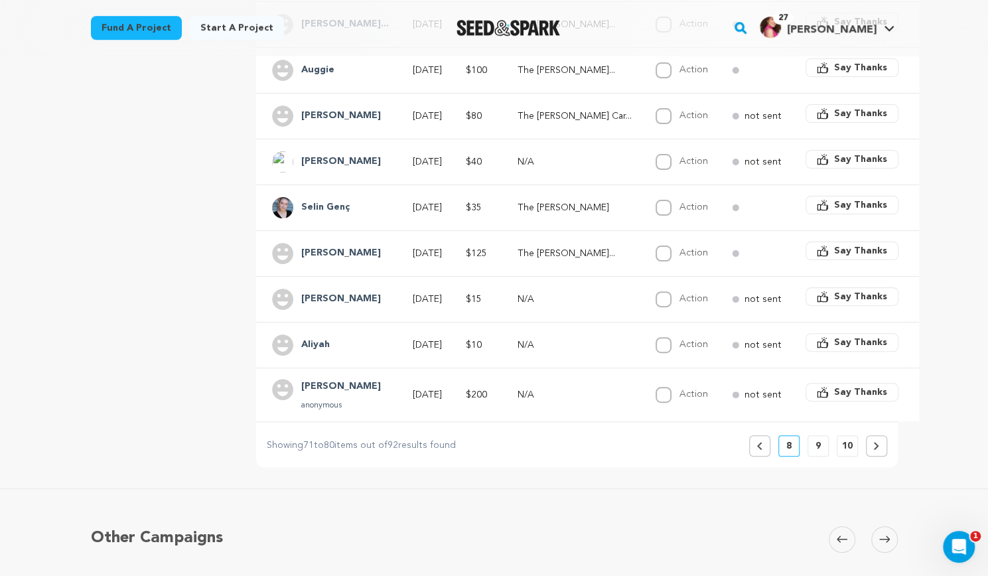
click at [883, 439] on button at bounding box center [876, 445] width 21 height 21
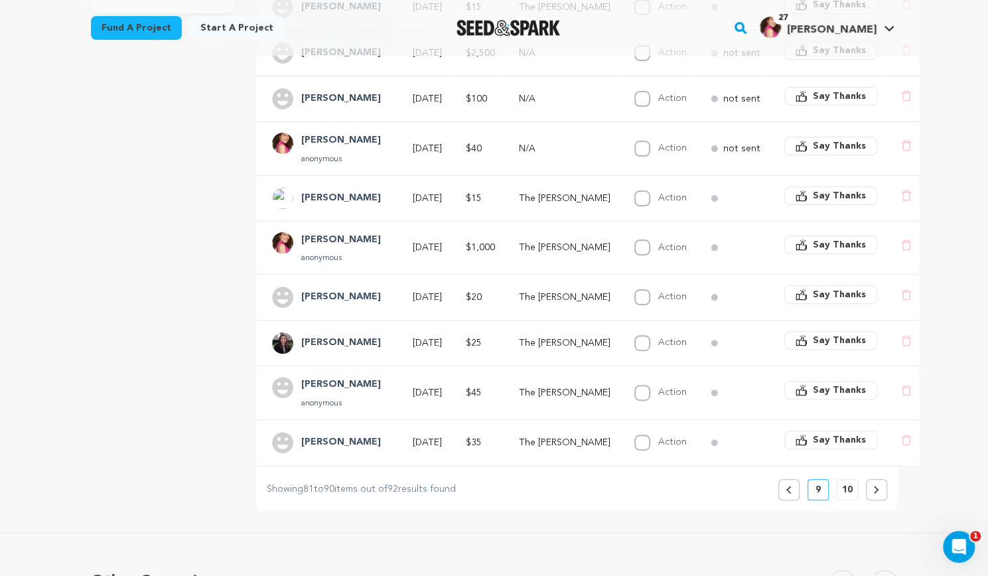
scroll to position [360, 0]
click at [878, 485] on icon at bounding box center [877, 489] width 6 height 8
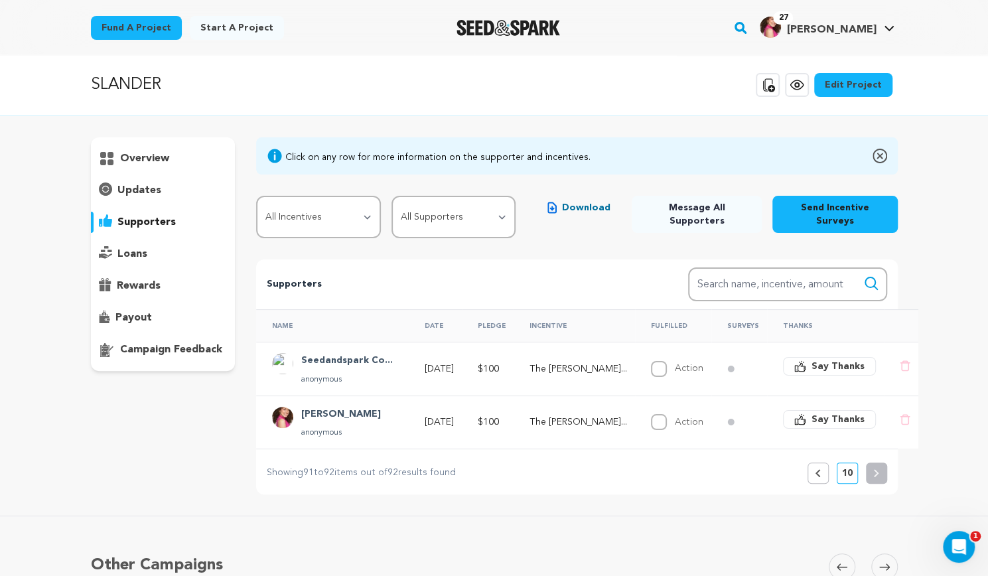
scroll to position [0, 0]
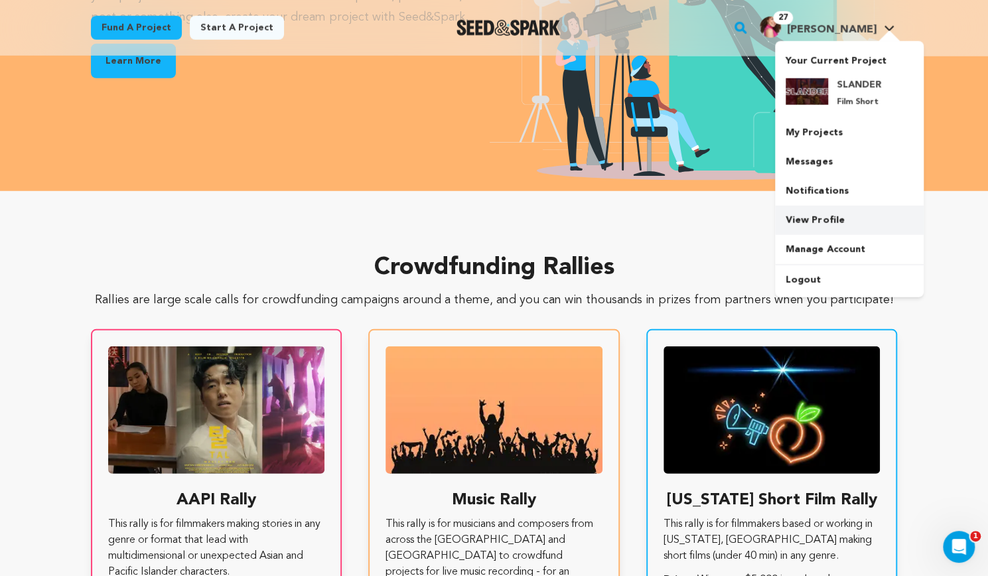
click at [827, 222] on link "View Profile" at bounding box center [849, 220] width 149 height 29
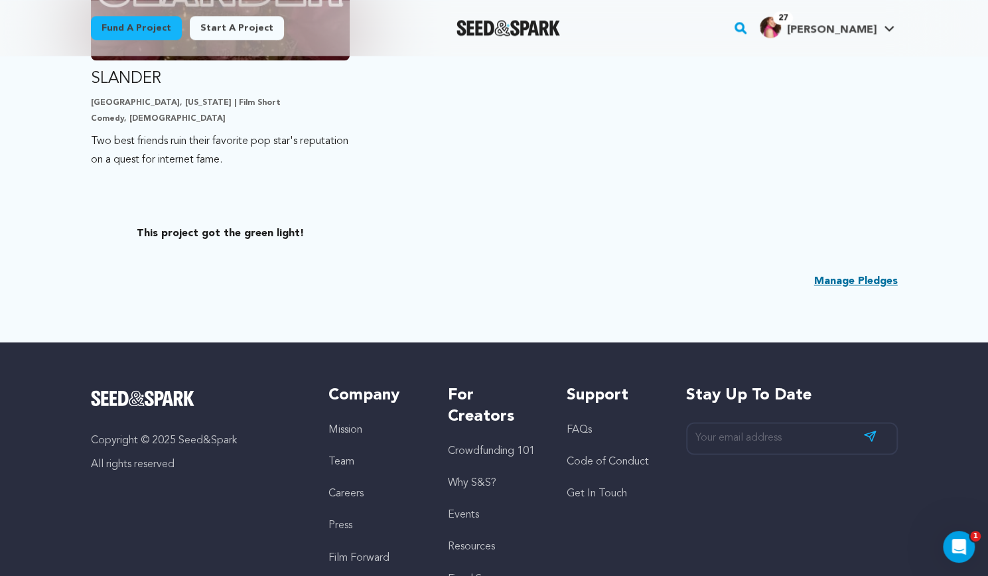
scroll to position [1046, 0]
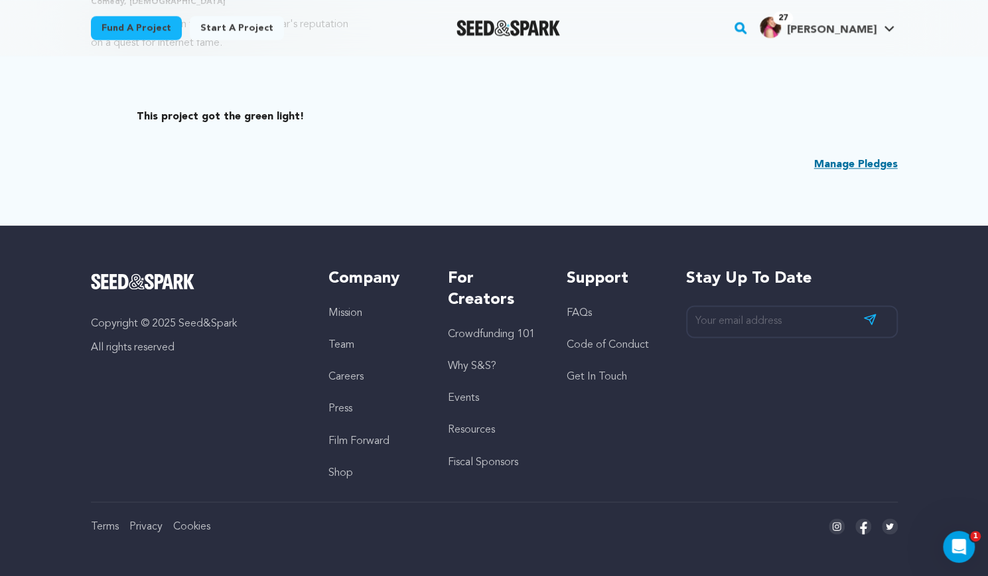
click at [617, 374] on link "Get In Touch" at bounding box center [597, 377] width 60 height 11
